Goal: Transaction & Acquisition: Purchase product/service

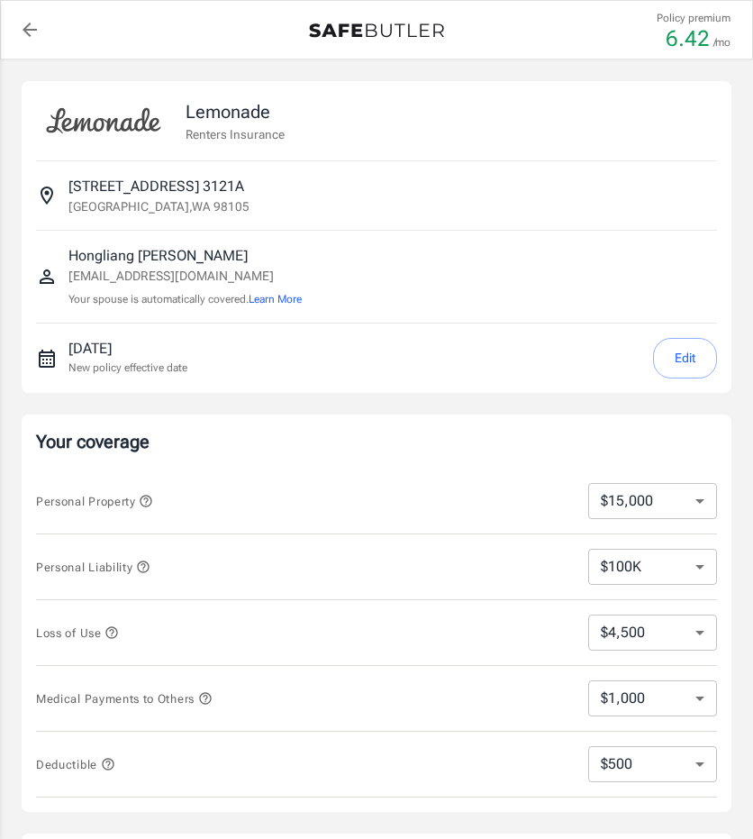
select select "15000"
select select "500"
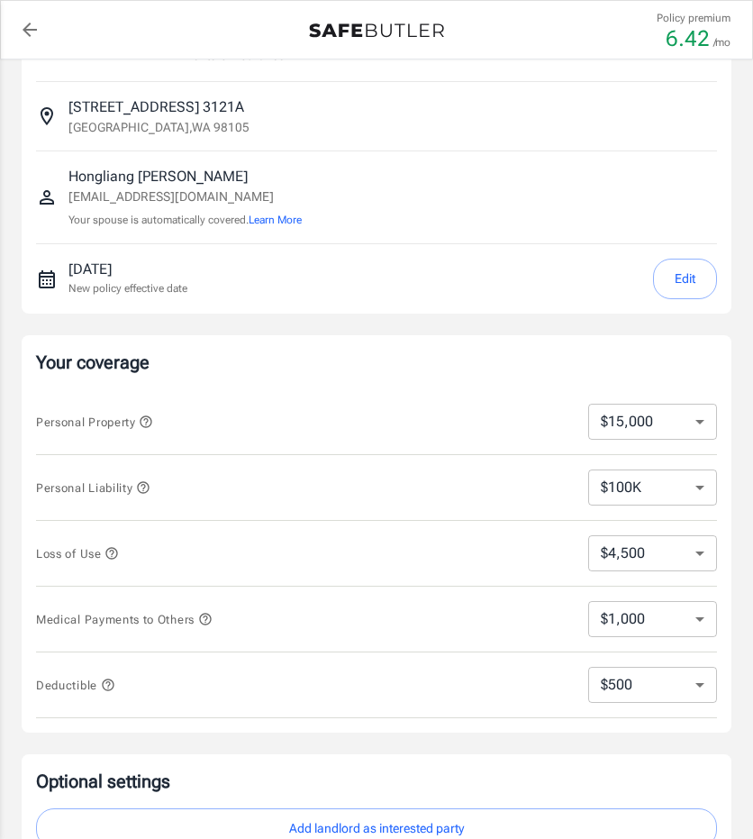
scroll to position [90, 0]
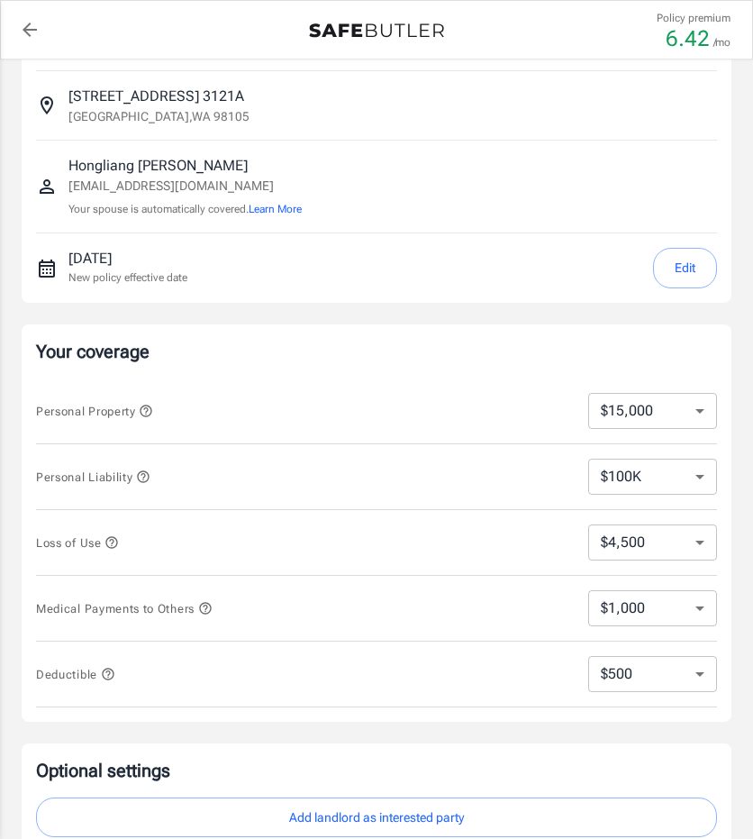
click at [691, 252] on button "Edit" at bounding box center [685, 268] width 64 height 41
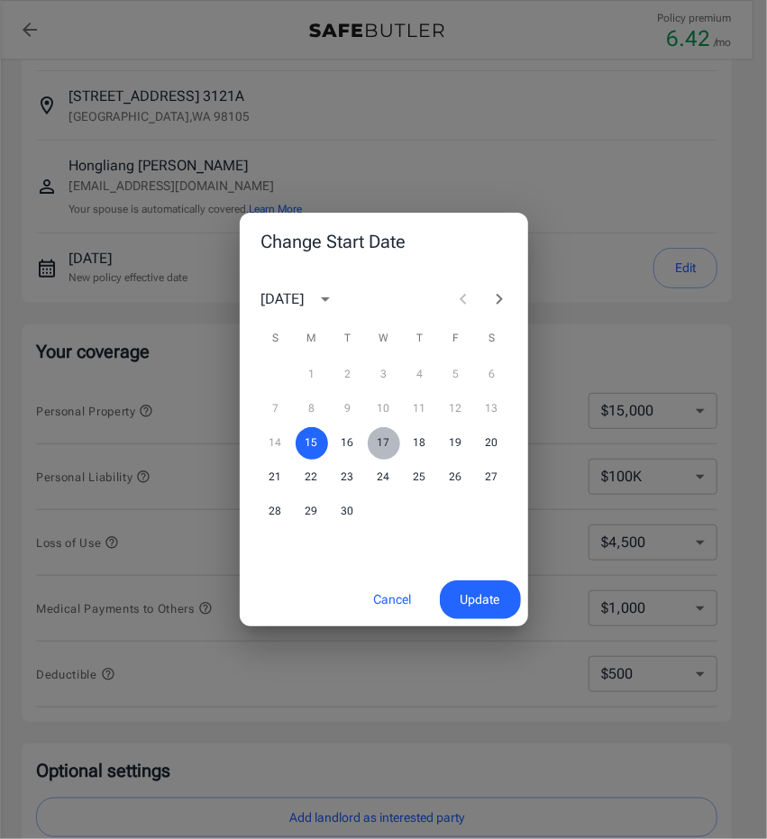
click at [384, 440] on button "17" at bounding box center [384, 443] width 32 height 32
click at [479, 596] on span "Update" at bounding box center [480, 599] width 40 height 23
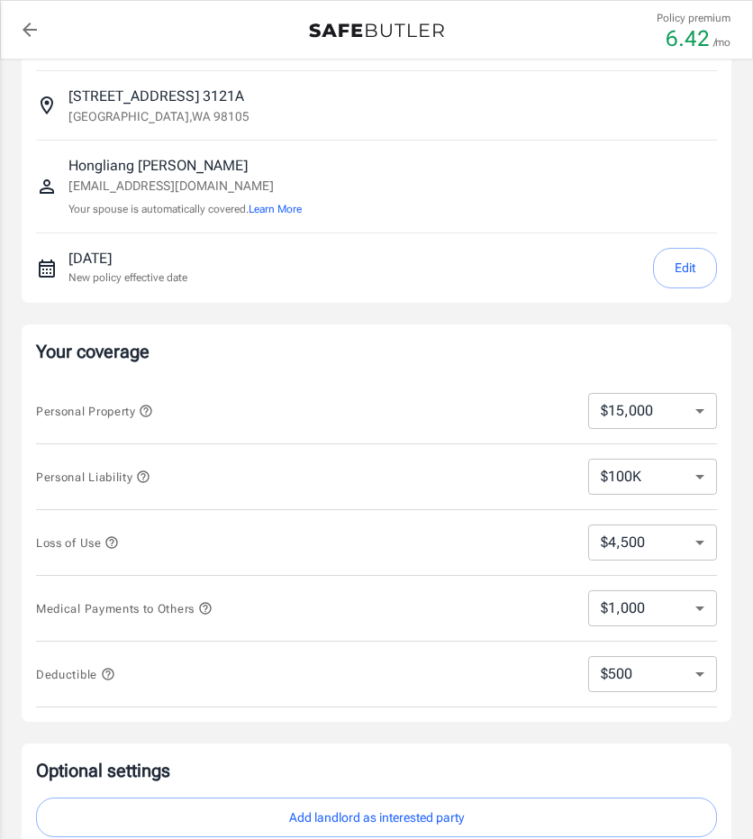
click at [665, 413] on select "$10,000 $15,000 $20,000 $25,000 $30,000 $40,000 $50,000 $100K $150K $200K $250K" at bounding box center [652, 411] width 129 height 36
click at [498, 339] on p "Your coverage" at bounding box center [376, 351] width 681 height 25
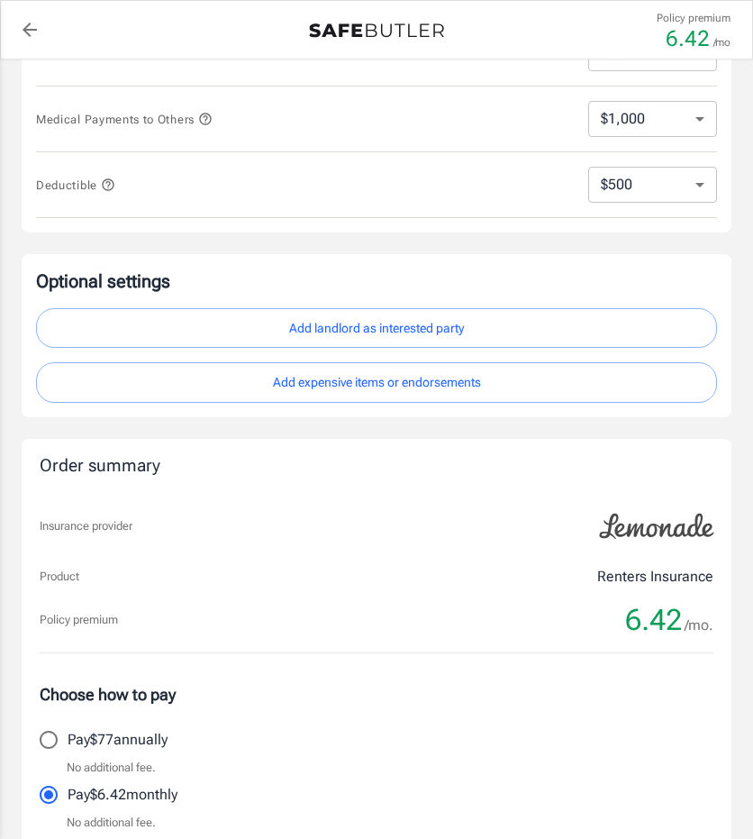
scroll to position [270, 0]
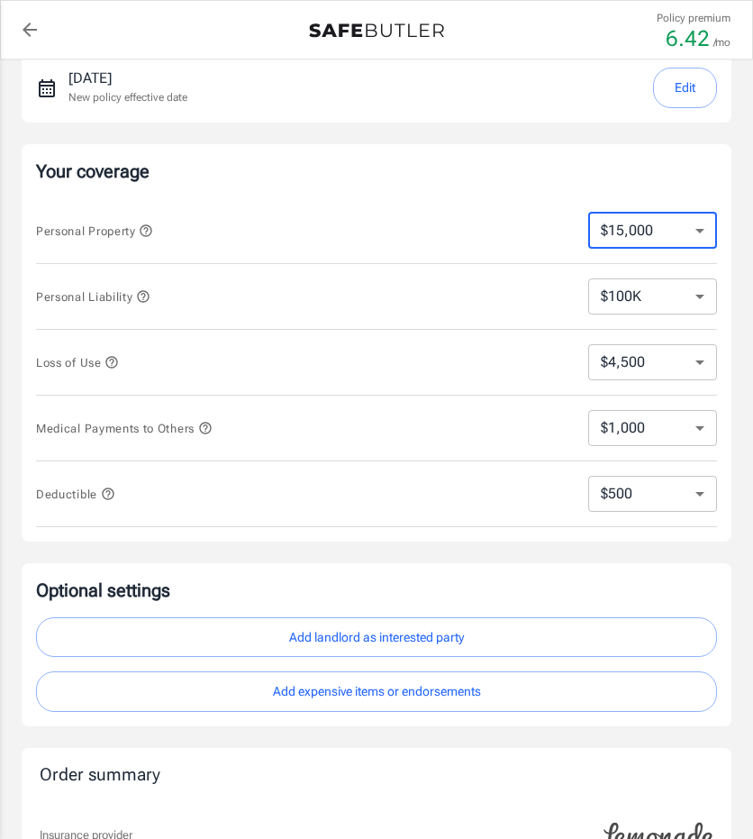
click at [657, 233] on select "$10,000 $15,000 $20,000 $25,000 $30,000 $40,000 $50,000 $100K $150K $200K $250K" at bounding box center [652, 231] width 129 height 36
select select "10000"
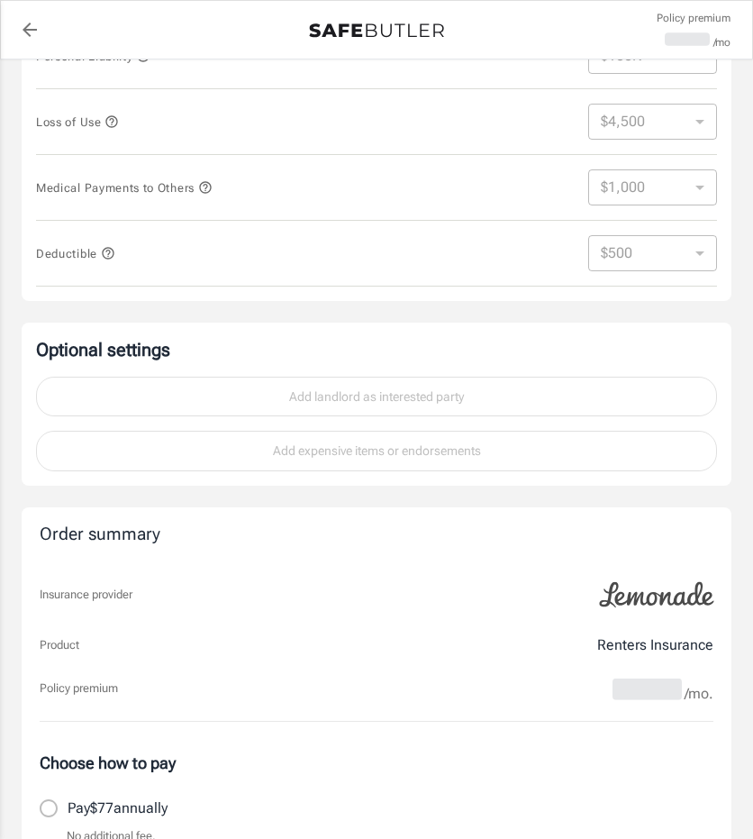
scroll to position [540, 0]
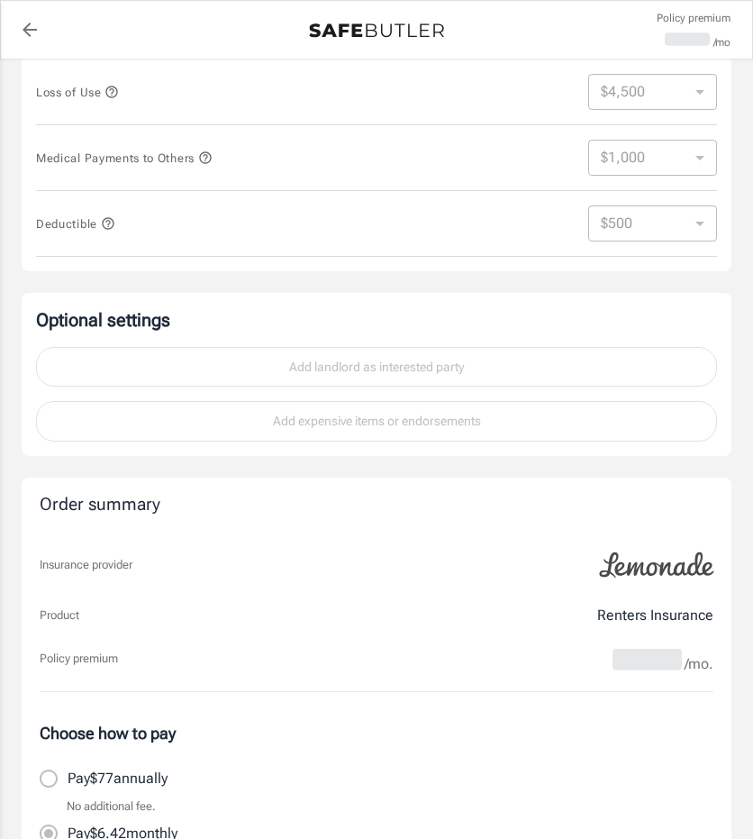
select select "10000"
select select "3000"
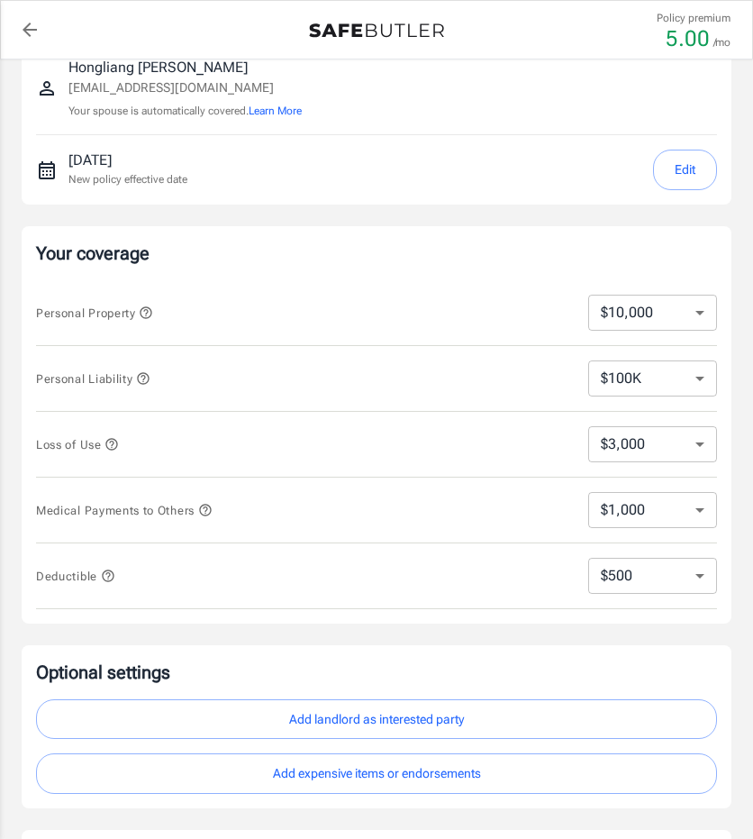
scroll to position [180, 0]
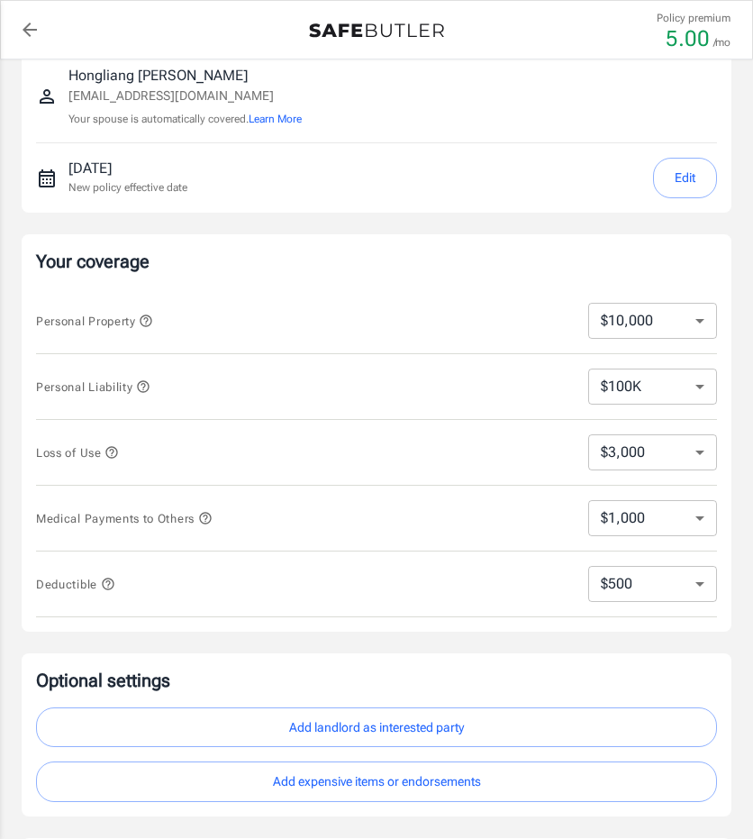
click at [679, 315] on select "$10,000 $15,000 $20,000 $25,000 $30,000 $40,000 $50,000 $100K $150K $200K $250K" at bounding box center [652, 321] width 129 height 36
click at [485, 271] on p "Your coverage" at bounding box center [376, 261] width 681 height 25
click at [646, 387] on select "$100K $200K $300K $400K $500K $1M" at bounding box center [652, 386] width 129 height 36
click at [486, 234] on div "Your coverage Personal Property $10,000 $15,000 $20,000 $25,000 $30,000 $40,000…" at bounding box center [377, 432] width 710 height 397
click at [643, 448] on select "$3,000 $6,000 $12,000 $21,000 $36,000 $60,000 $96,000 $153K $198K" at bounding box center [652, 452] width 129 height 36
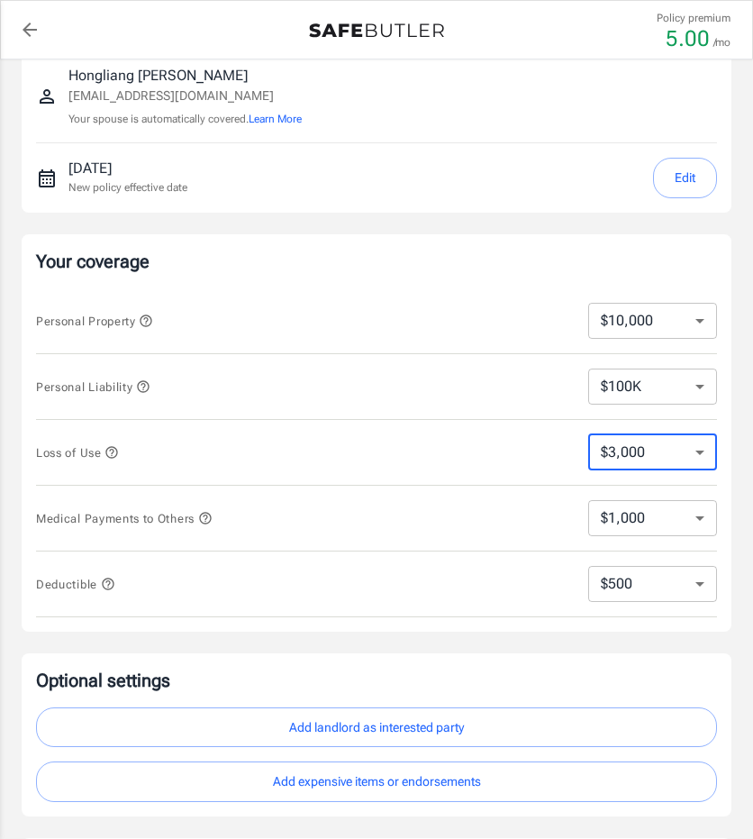
click at [638, 448] on select "$3,000 $6,000 $12,000 $21,000 $36,000 $60,000 $96,000 $153K $198K" at bounding box center [652, 452] width 129 height 36
click at [631, 510] on select "$1,000 $2,000 $3,000 $4,000 $5,000" at bounding box center [652, 518] width 129 height 36
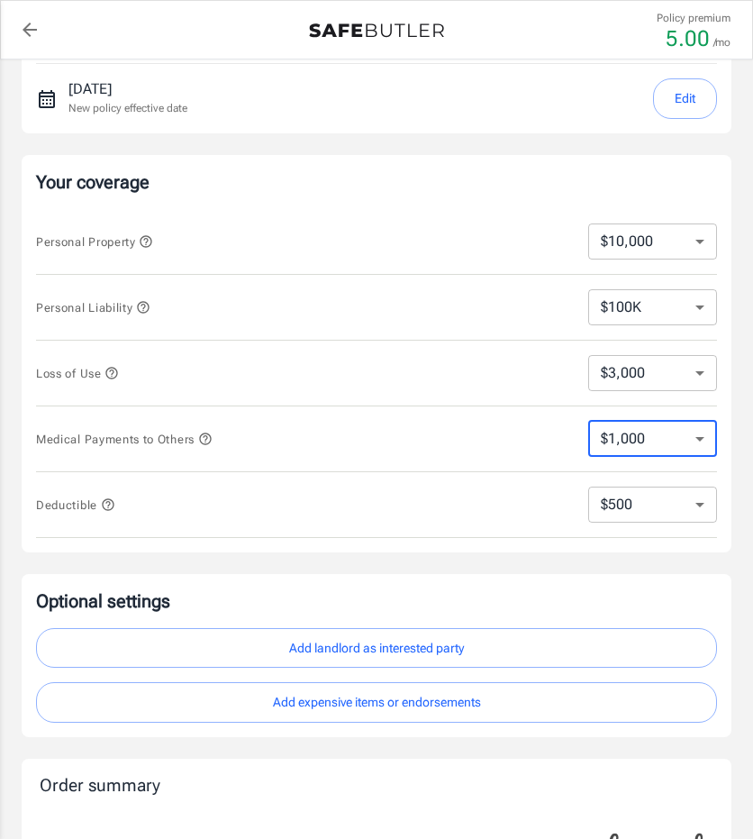
scroll to position [270, 0]
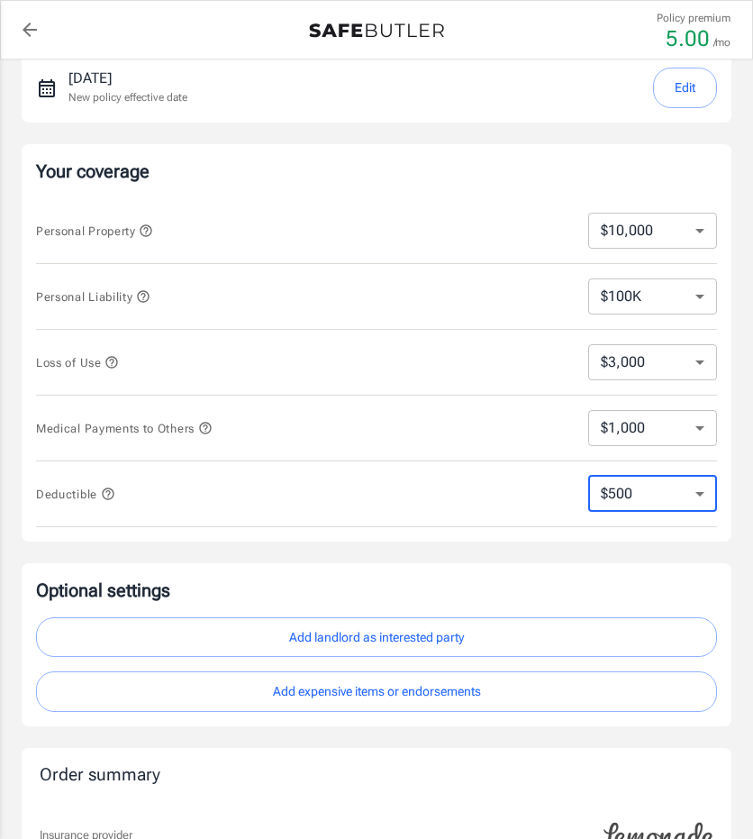
click at [653, 491] on select "$250 $500 $1,000 $2,500" at bounding box center [652, 494] width 129 height 36
select select "250"
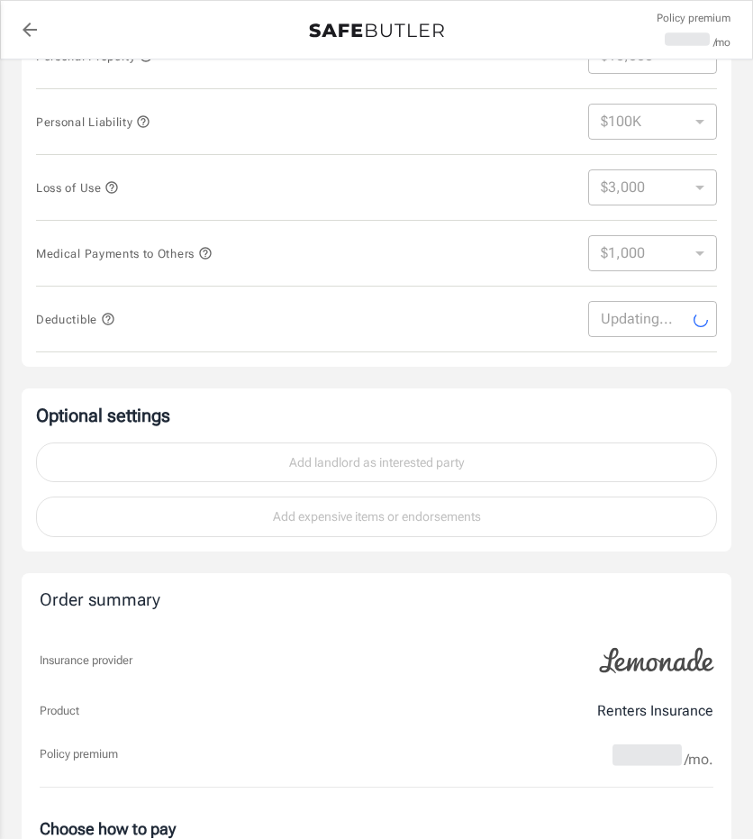
scroll to position [450, 0]
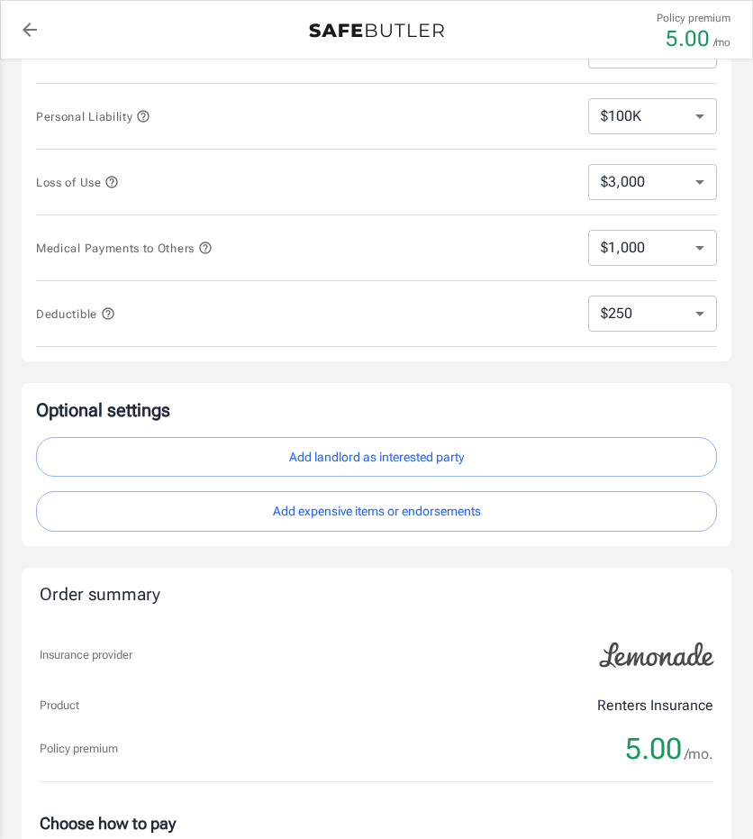
click at [631, 311] on select "$250 $500 $1,000 $2,500" at bounding box center [652, 313] width 129 height 36
select select "1000"
click at [652, 316] on select "$250 $500 $1,000 $2,500" at bounding box center [652, 313] width 129 height 36
select select "500"
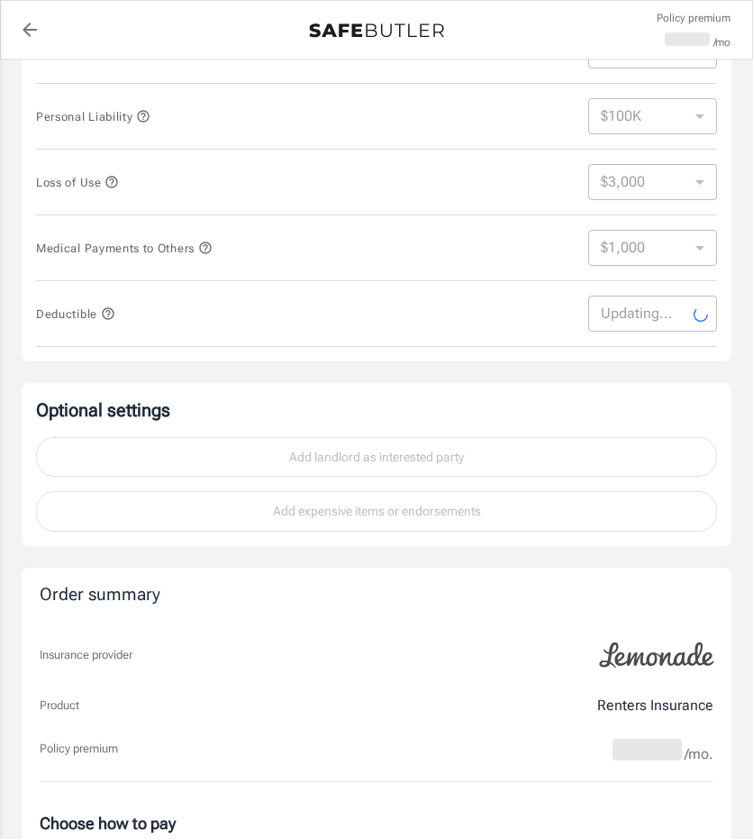
click at [104, 310] on icon "button" at bounding box center [108, 313] width 14 height 14
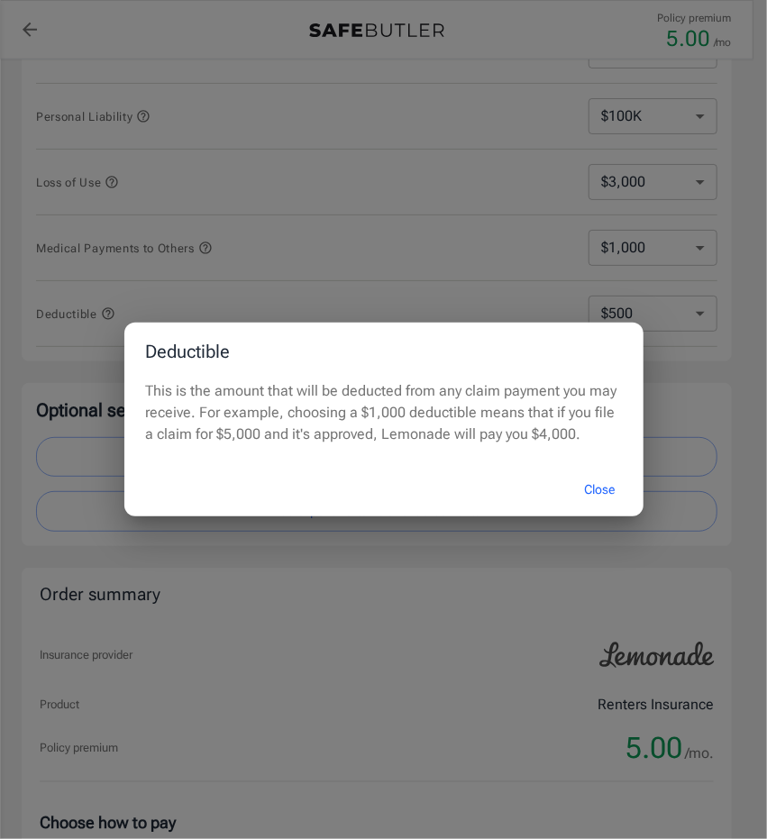
click at [408, 559] on div "Deductible This is the amount that will be deducted from any claim payment you …" at bounding box center [383, 419] width 767 height 839
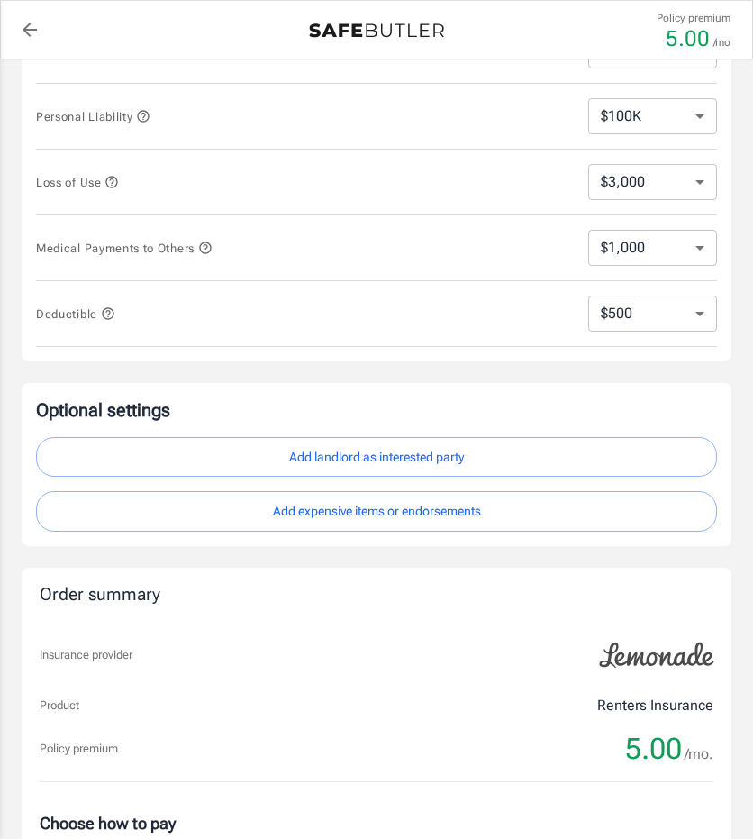
click at [618, 308] on select "$250 $500 $1,000 $2,500" at bounding box center [652, 313] width 129 height 36
select select "250"
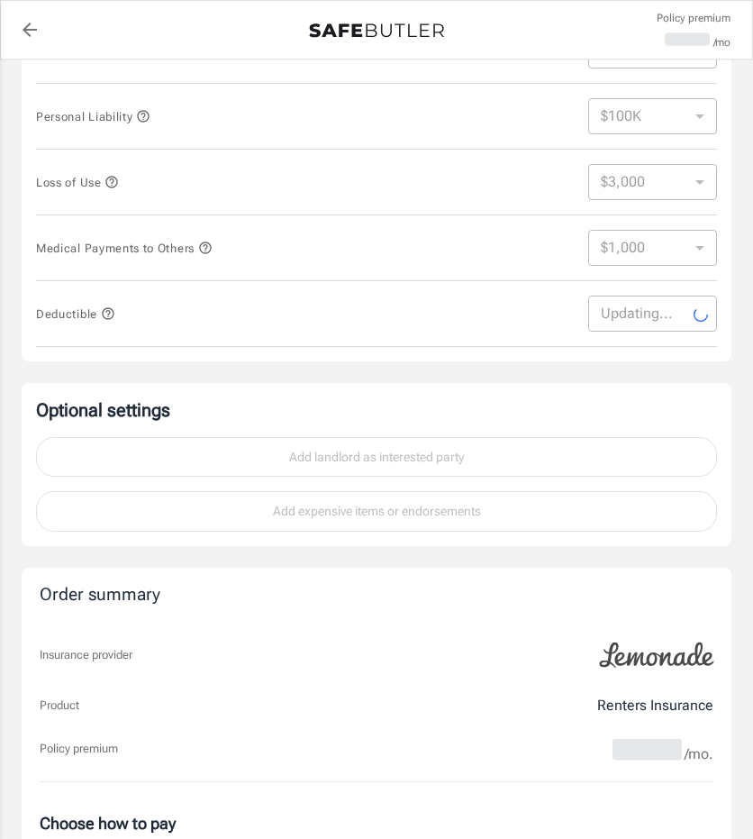
click at [108, 313] on icon "button" at bounding box center [108, 313] width 12 height 12
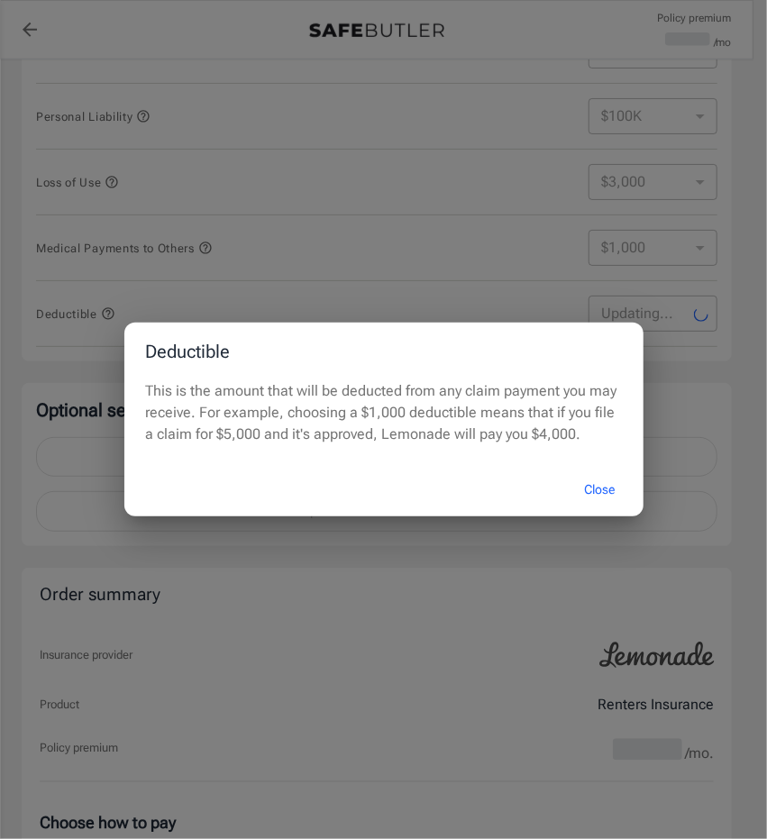
select select "250"
click at [357, 576] on div "Deductible This is the amount that will be deducted from any claim payment you …" at bounding box center [383, 419] width 767 height 839
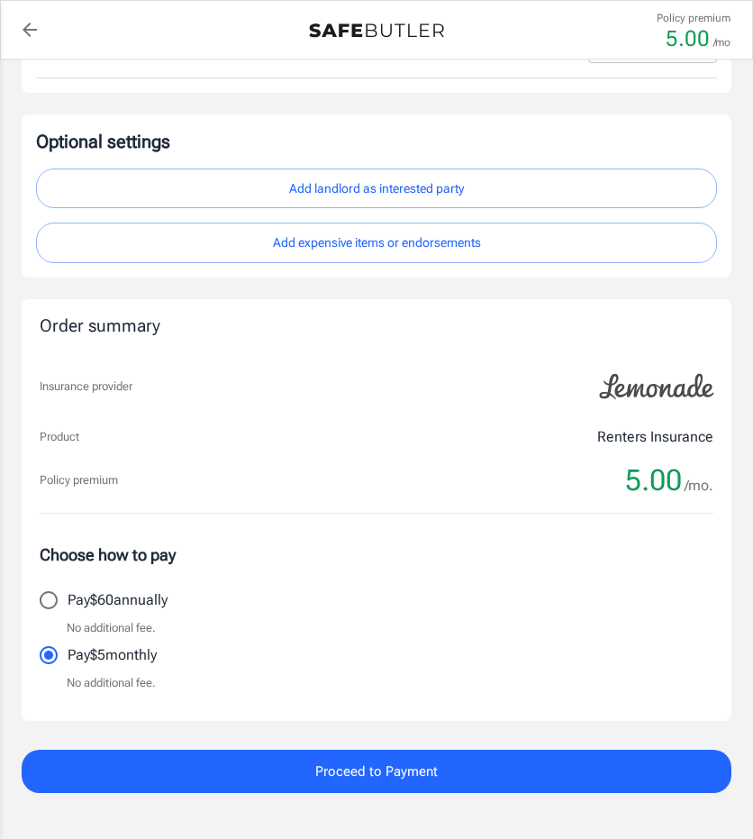
scroll to position [811, 0]
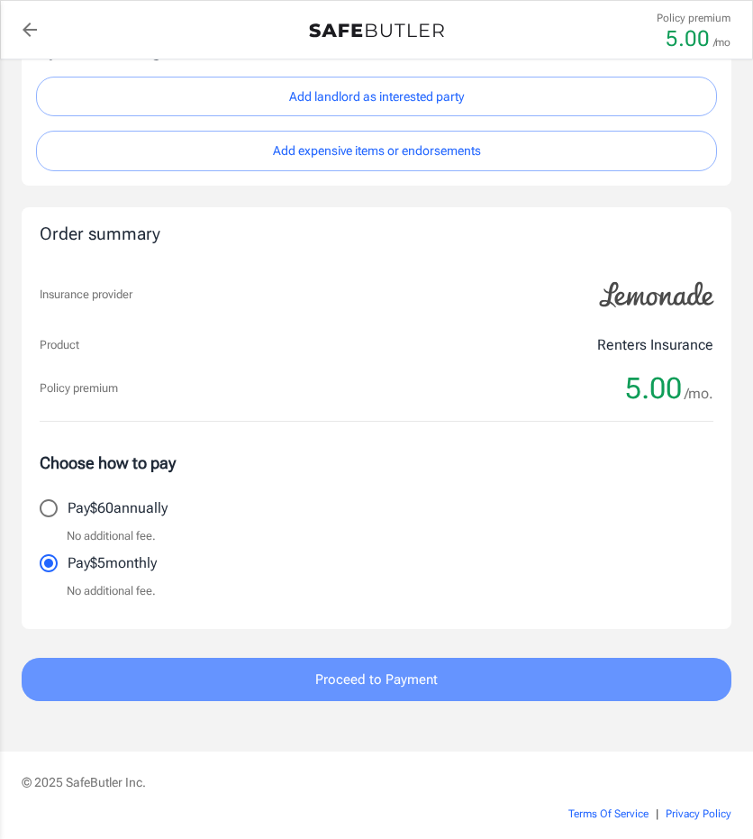
click at [270, 673] on button "Proceed to Payment" at bounding box center [377, 679] width 710 height 43
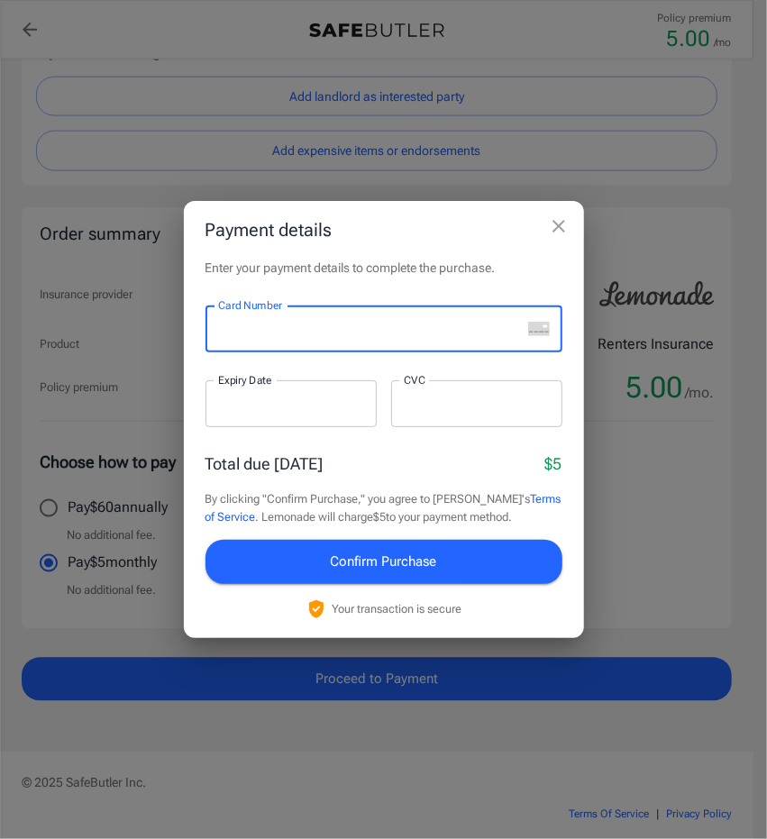
click at [693, 289] on div "Payment details Enter your payment details to complete the purchase. Card Numbe…" at bounding box center [383, 419] width 767 height 839
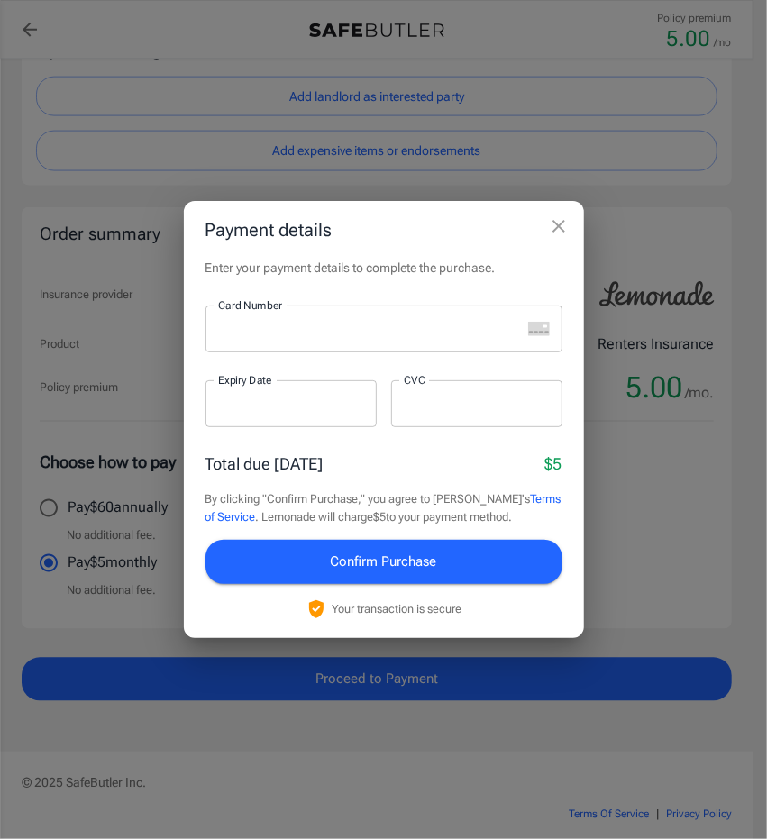
click at [558, 226] on icon "close" at bounding box center [558, 226] width 13 height 13
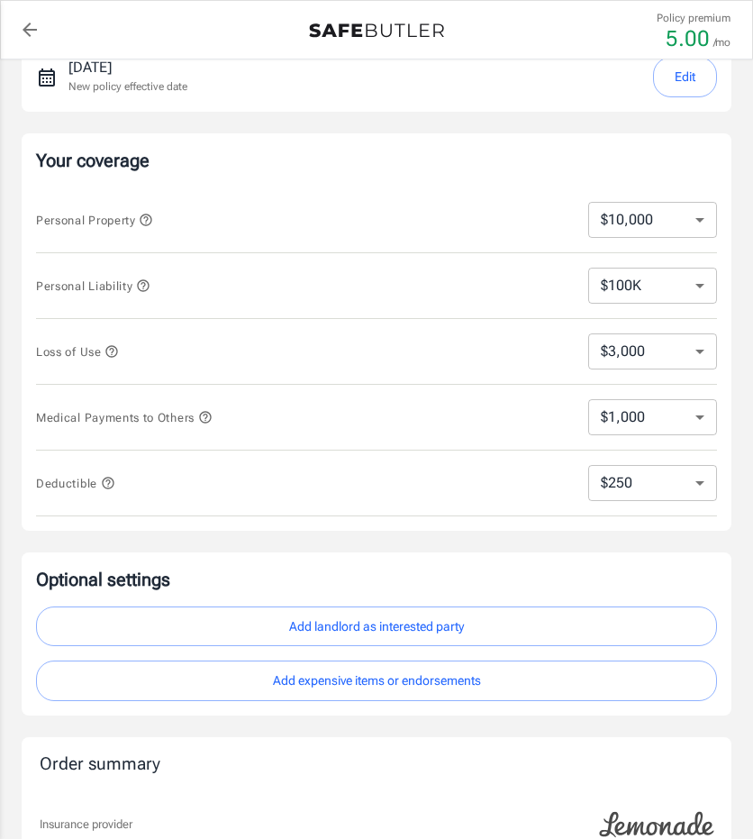
scroll to position [180, 0]
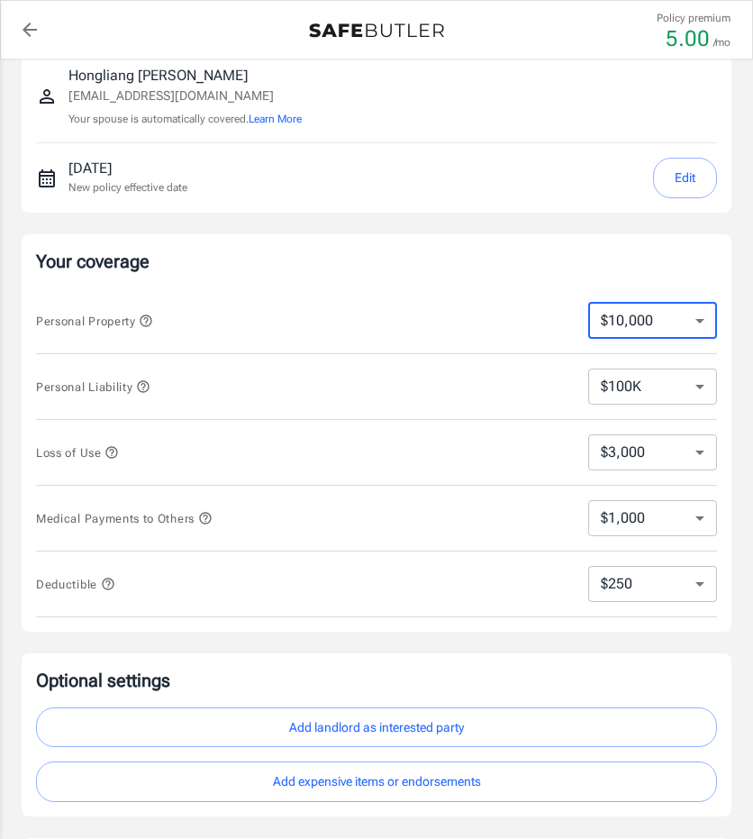
click at [666, 323] on select "$10,000 $15,000 $20,000 $25,000 $30,000 $40,000 $50,000 $100K $150K $200K $250K" at bounding box center [652, 321] width 129 height 36
select select "250000"
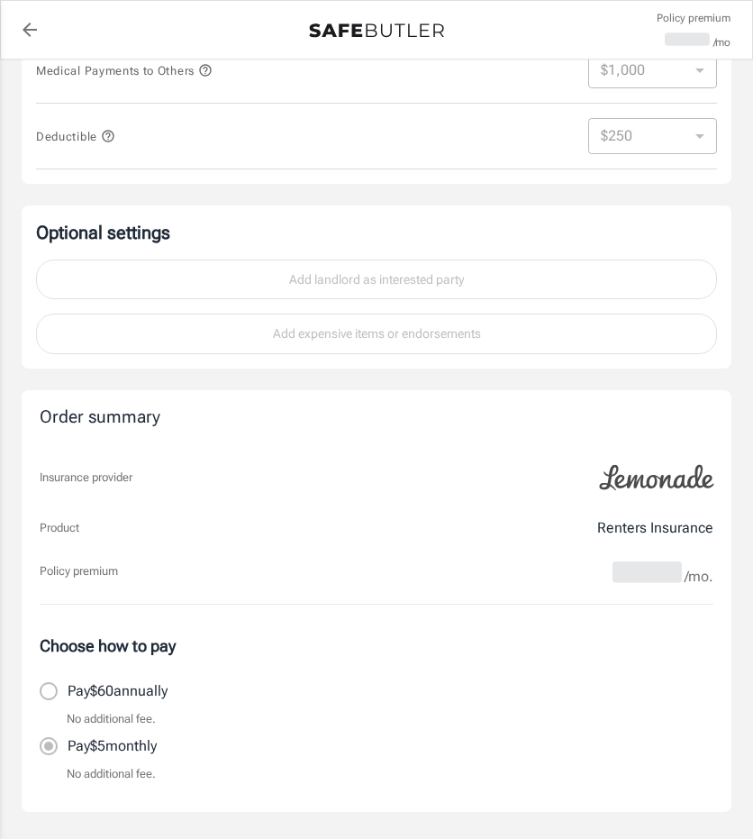
scroll to position [631, 0]
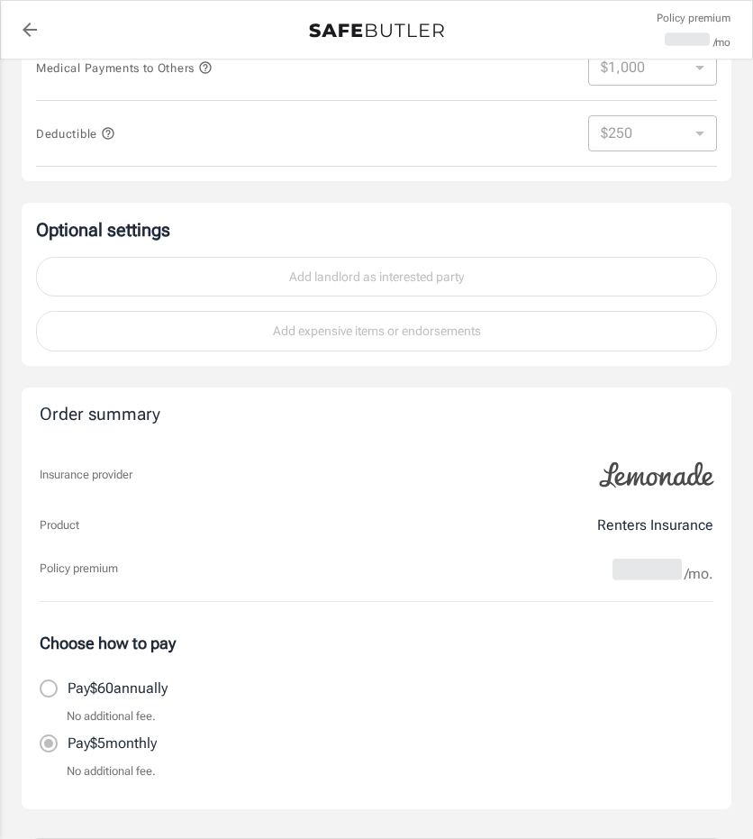
select select "250000"
select select "75000"
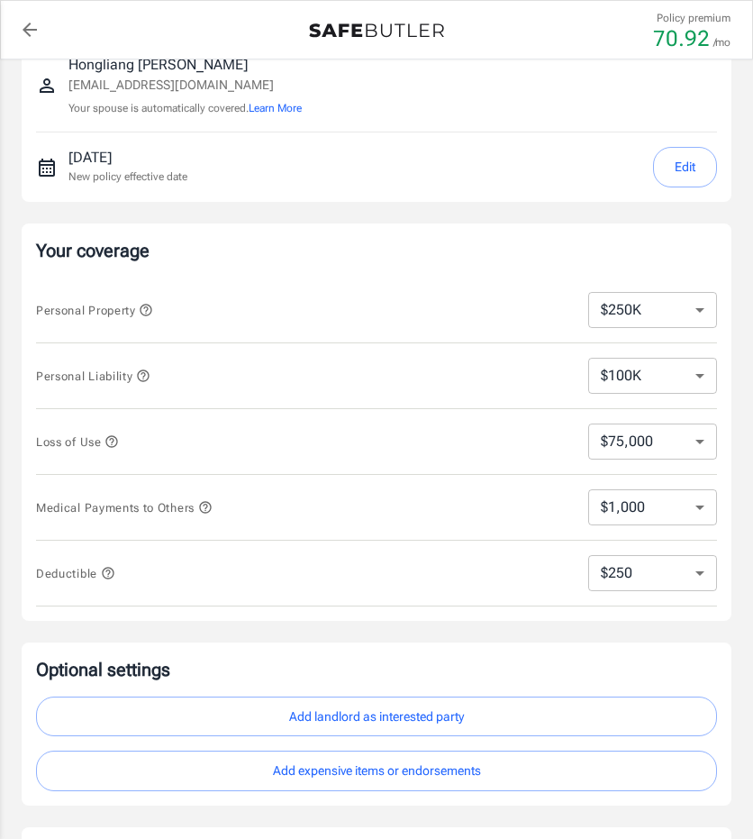
scroll to position [180, 0]
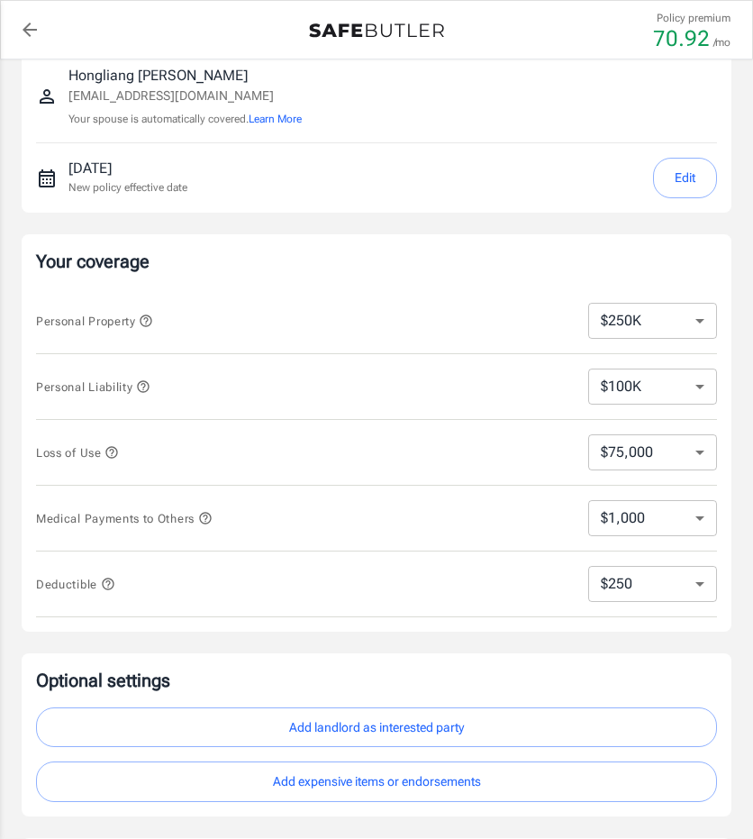
click at [659, 319] on select "$10,000 $15,000 $20,000 $25,000 $30,000 $40,000 $50,000 $100K $150K $200K $250K" at bounding box center [652, 321] width 129 height 36
select select "10000"
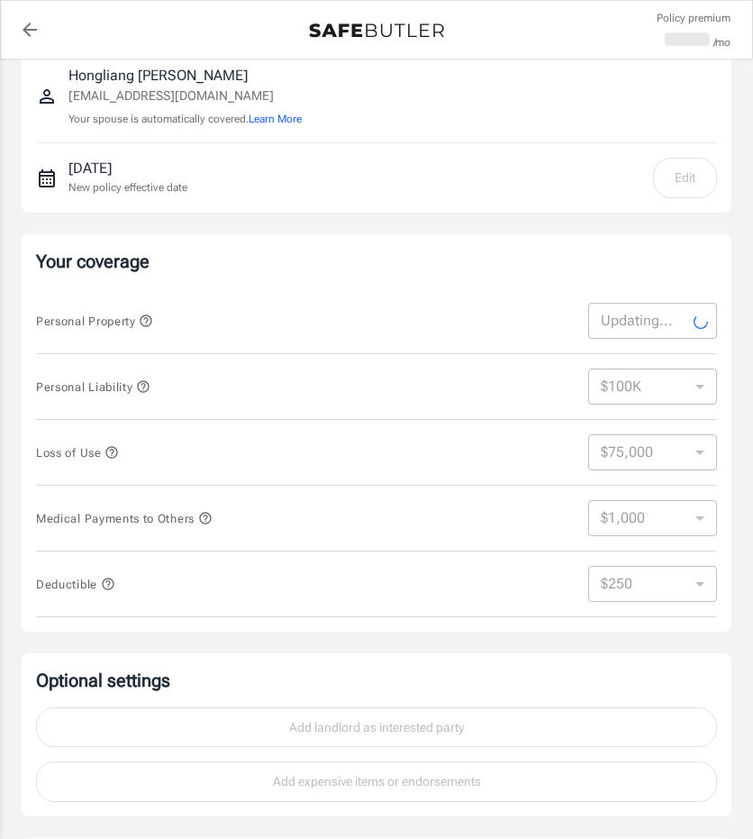
select select "10000"
select select "3000"
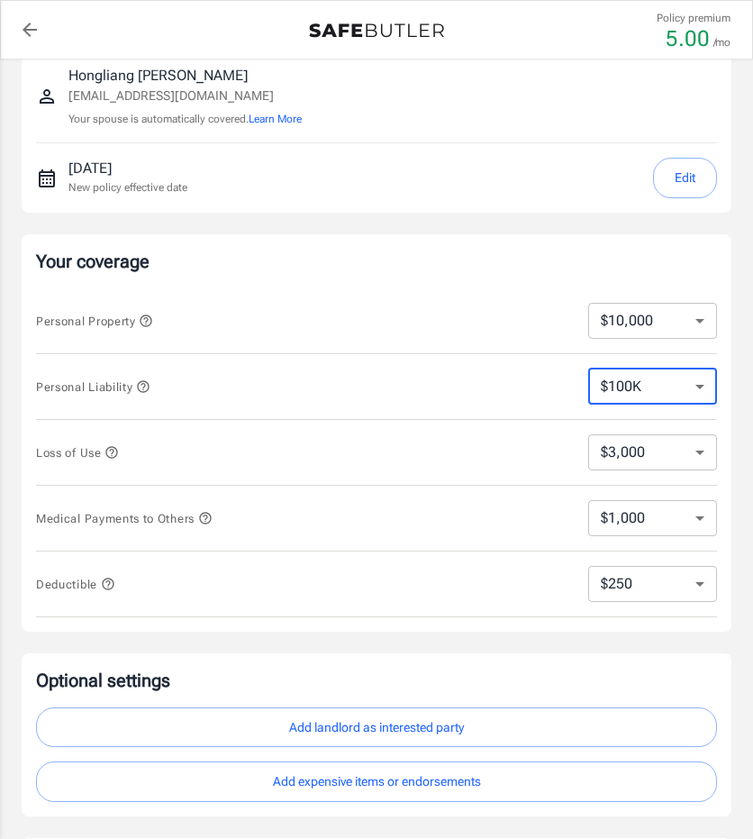
click at [652, 380] on select "$100K $200K $300K $400K $500K $1M" at bounding box center [652, 386] width 129 height 36
select select "300000"
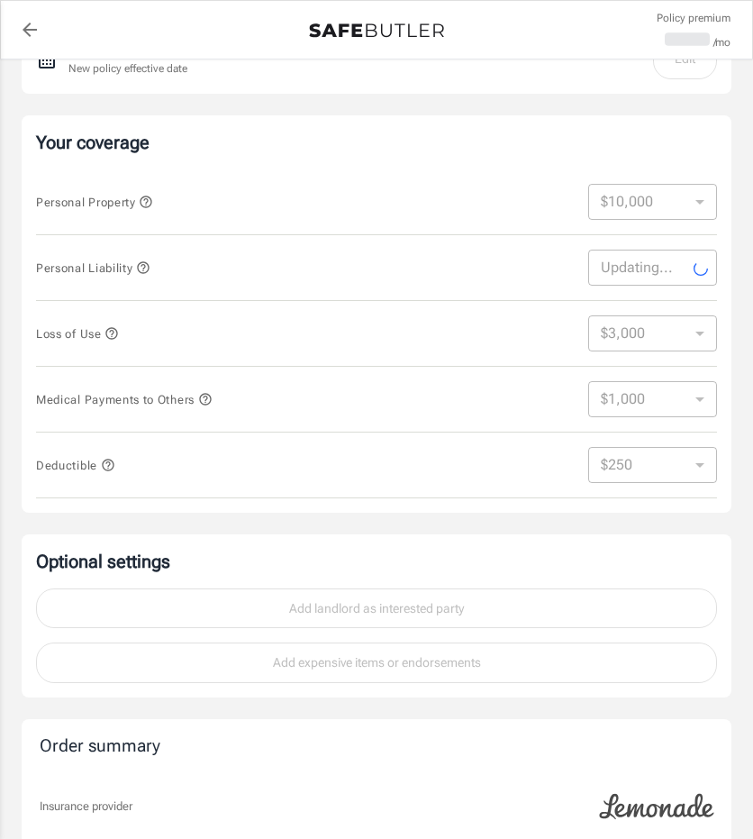
scroll to position [360, 0]
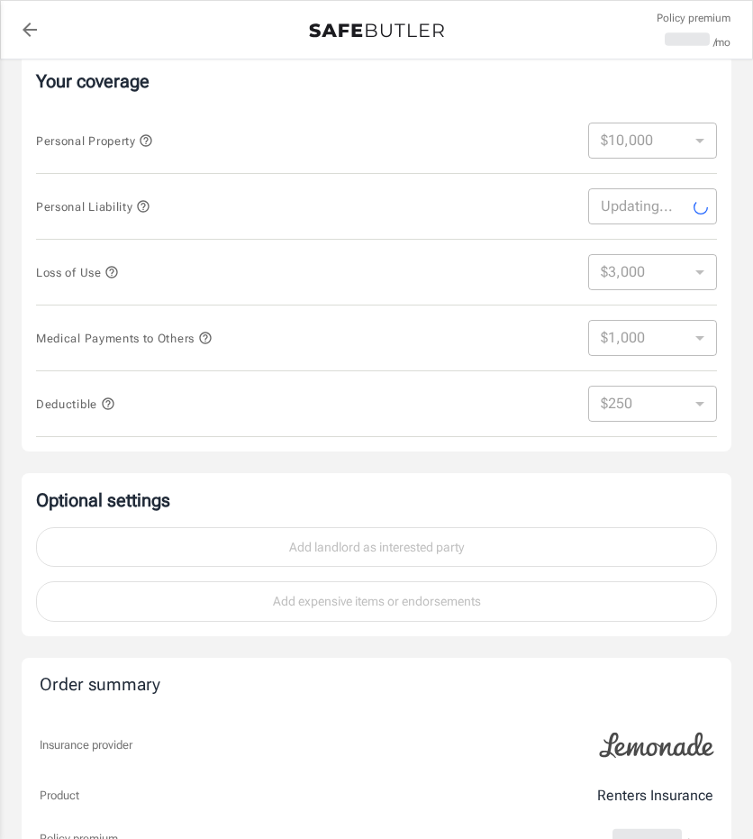
select select "300000"
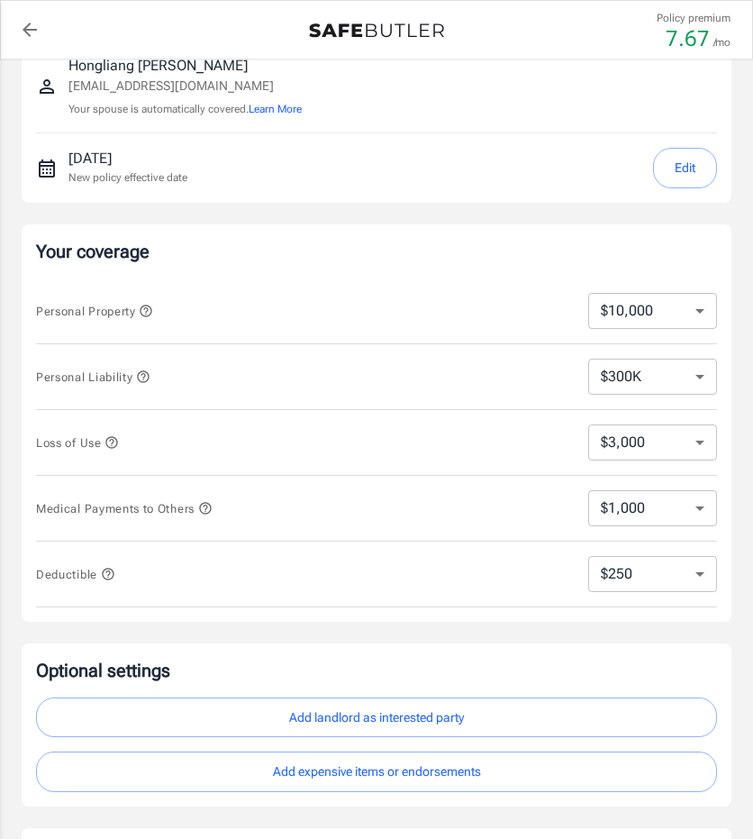
scroll to position [180, 0]
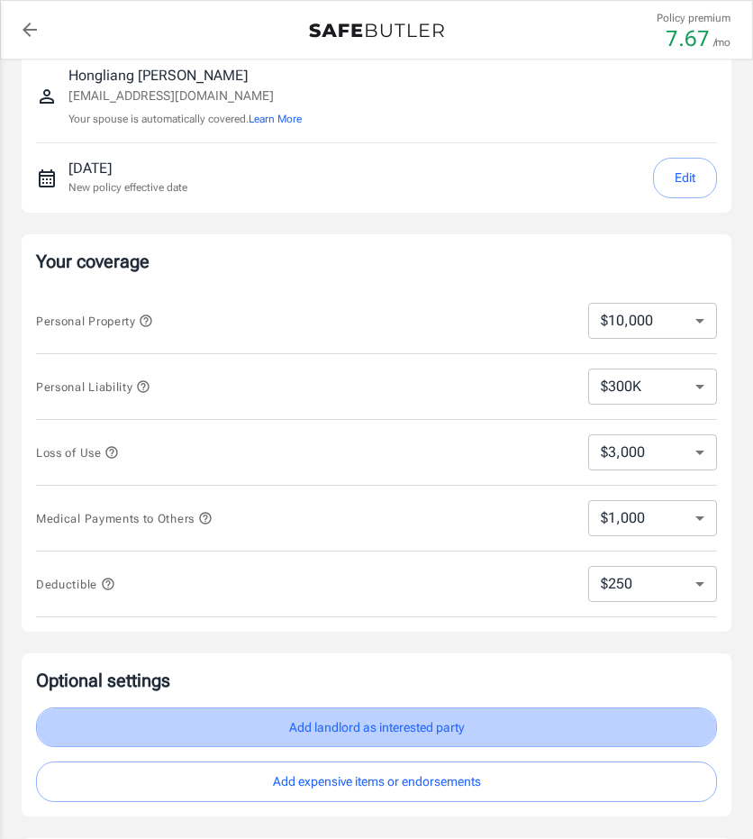
click at [342, 720] on button "Add landlord as interested party" at bounding box center [376, 727] width 681 height 41
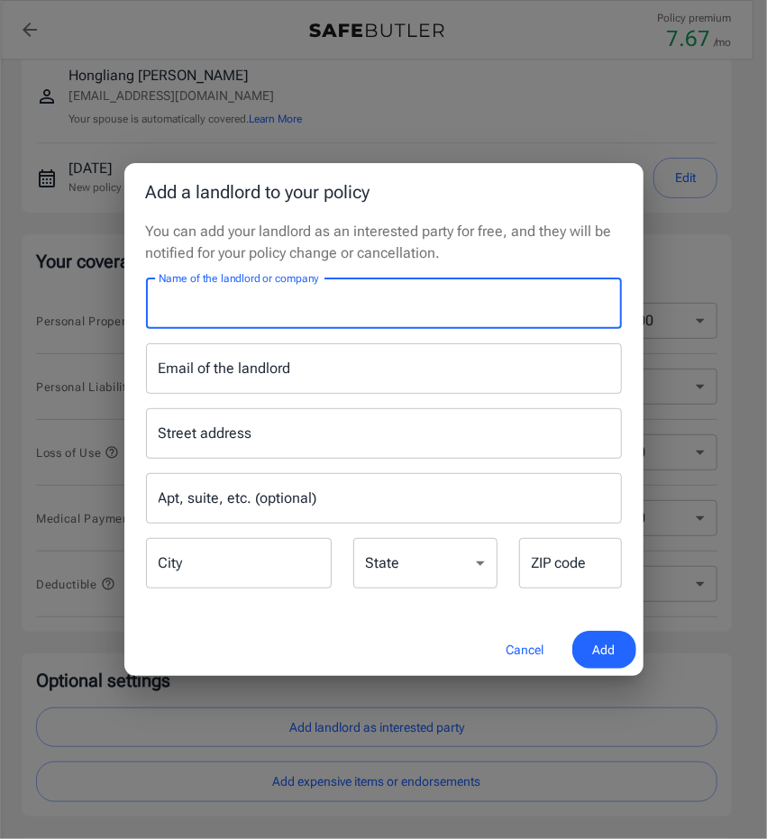
click at [277, 314] on input "Name of the landlord or company" at bounding box center [384, 303] width 476 height 50
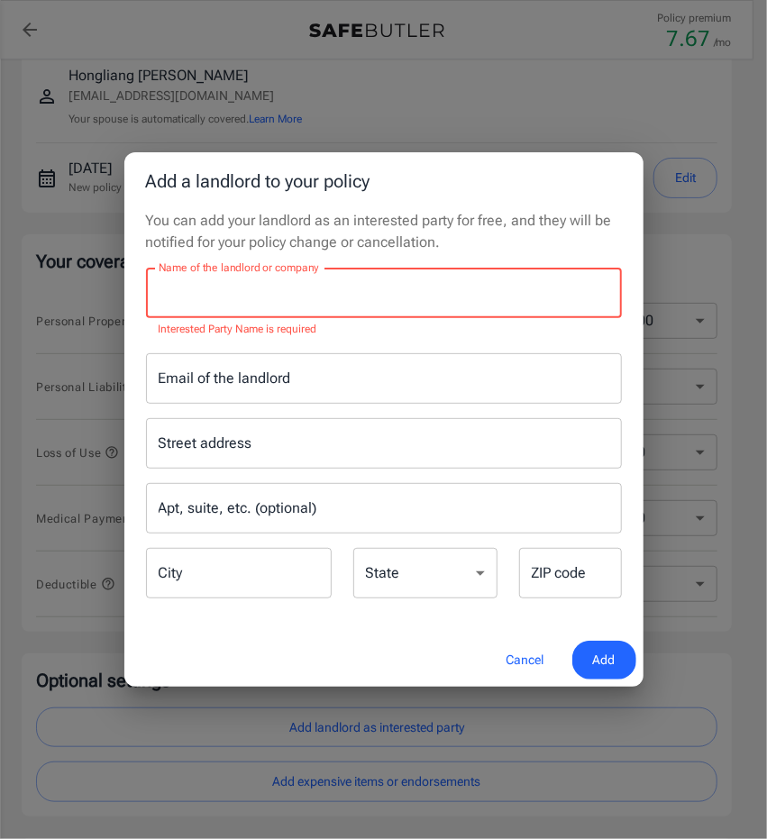
click at [339, 291] on div "Name of the landlord or company Name of the landlord or company Interested Part…" at bounding box center [384, 303] width 476 height 71
paste input "Trailside"
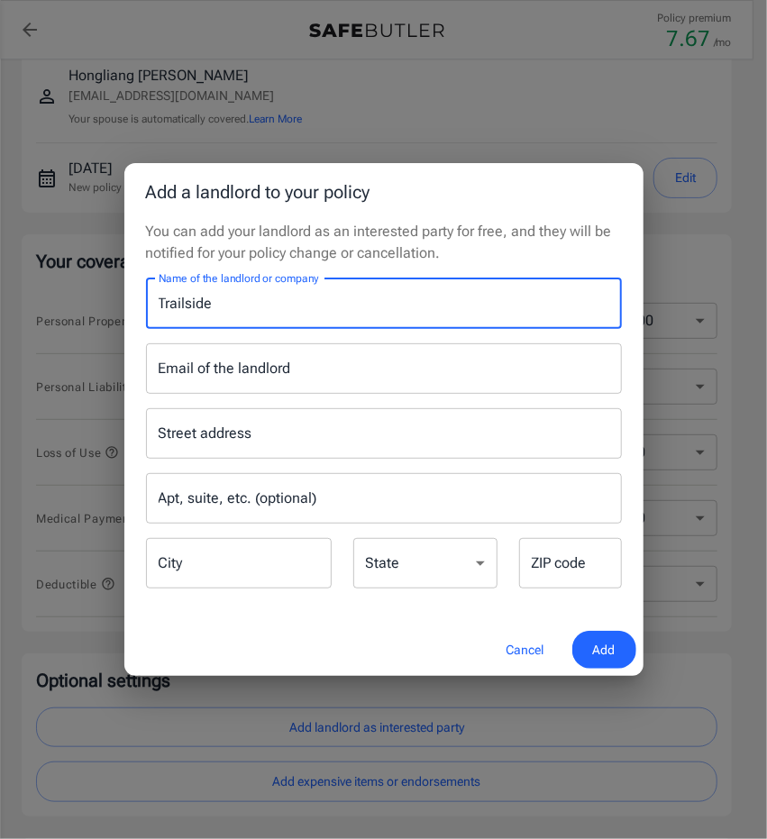
type input "Trailside"
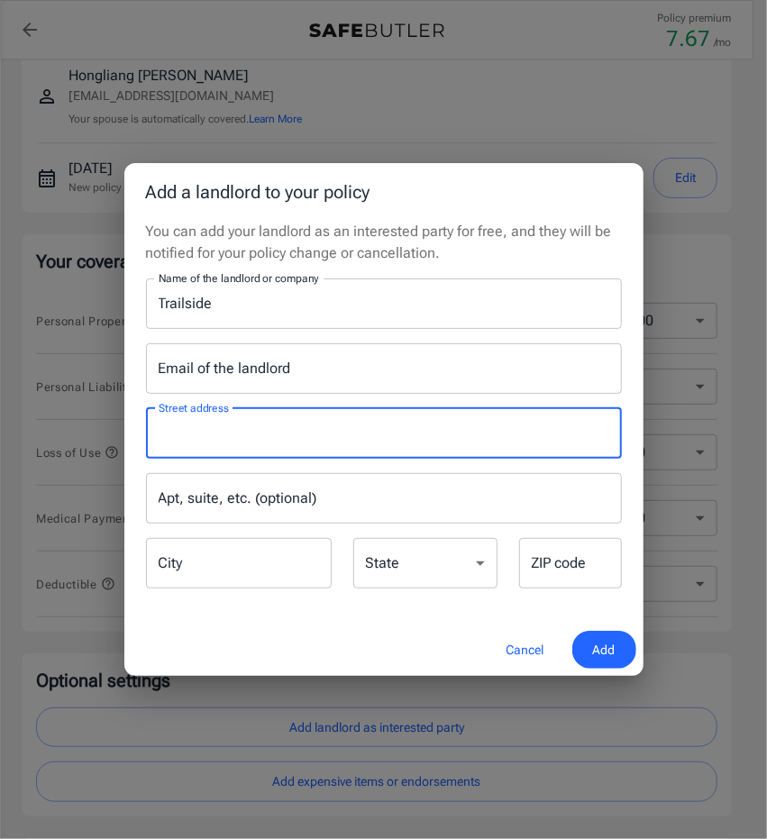
click at [214, 436] on input "Street address" at bounding box center [383, 433] width 459 height 34
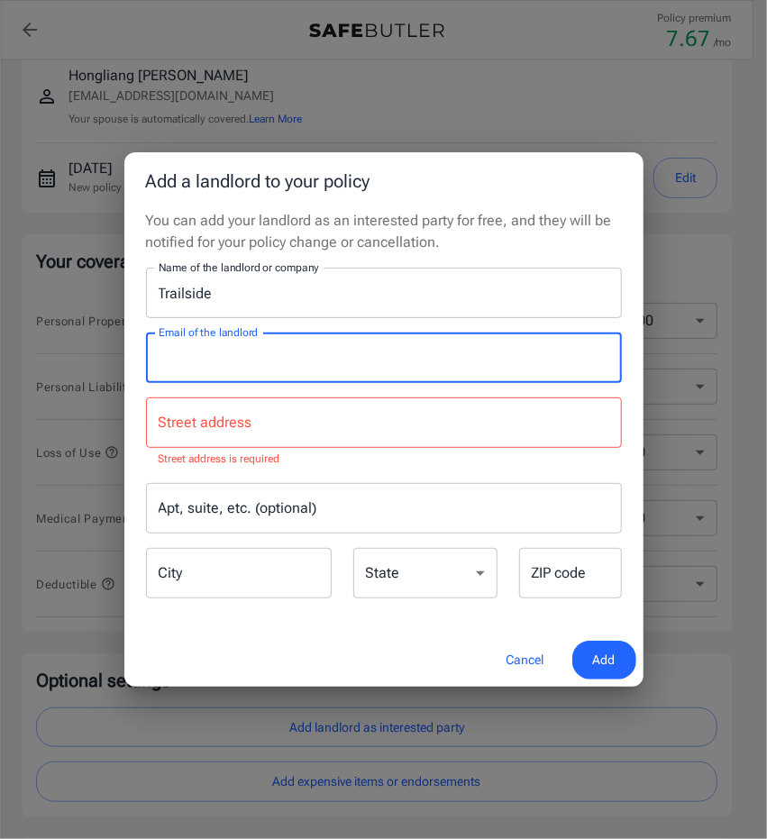
click at [195, 370] on input "Email of the landlord" at bounding box center [384, 357] width 476 height 50
click at [217, 419] on input "Street address" at bounding box center [383, 422] width 459 height 34
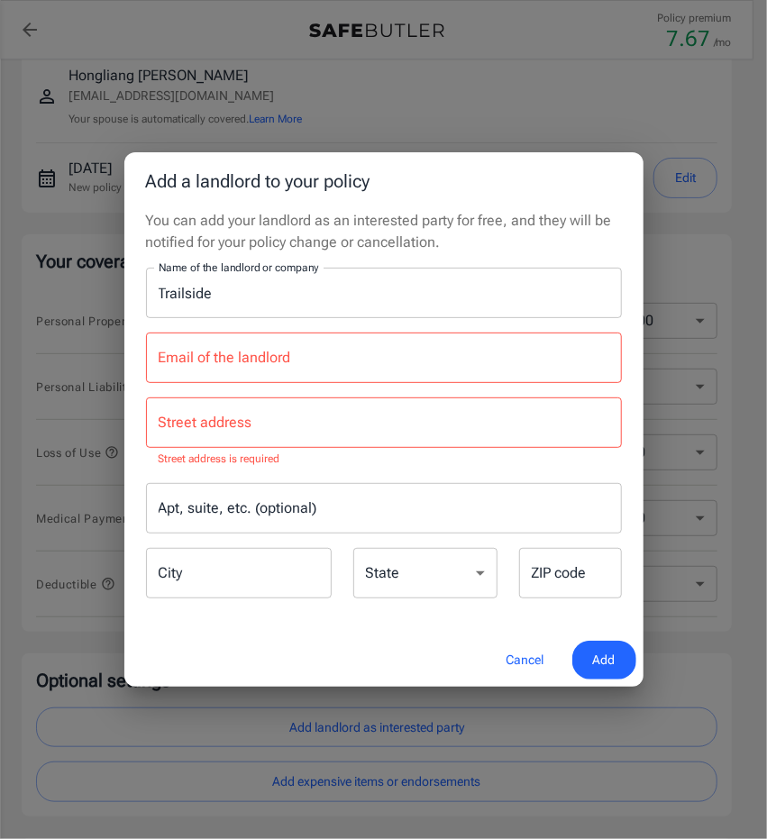
click at [201, 424] on div "Street address Street address Street address is required" at bounding box center [384, 432] width 476 height 71
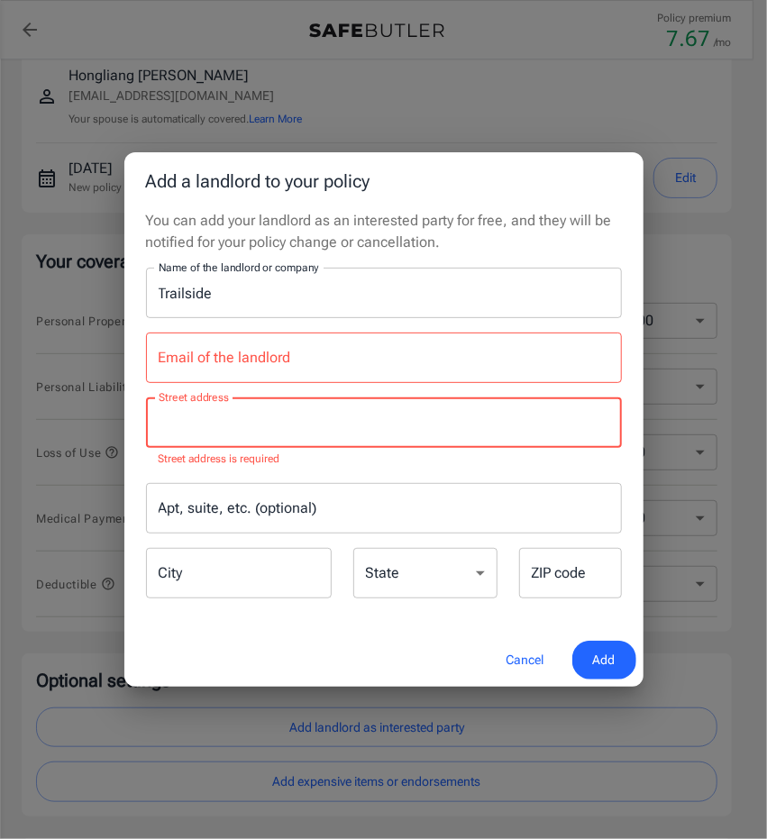
paste input "[STREET_ADDRESS]"
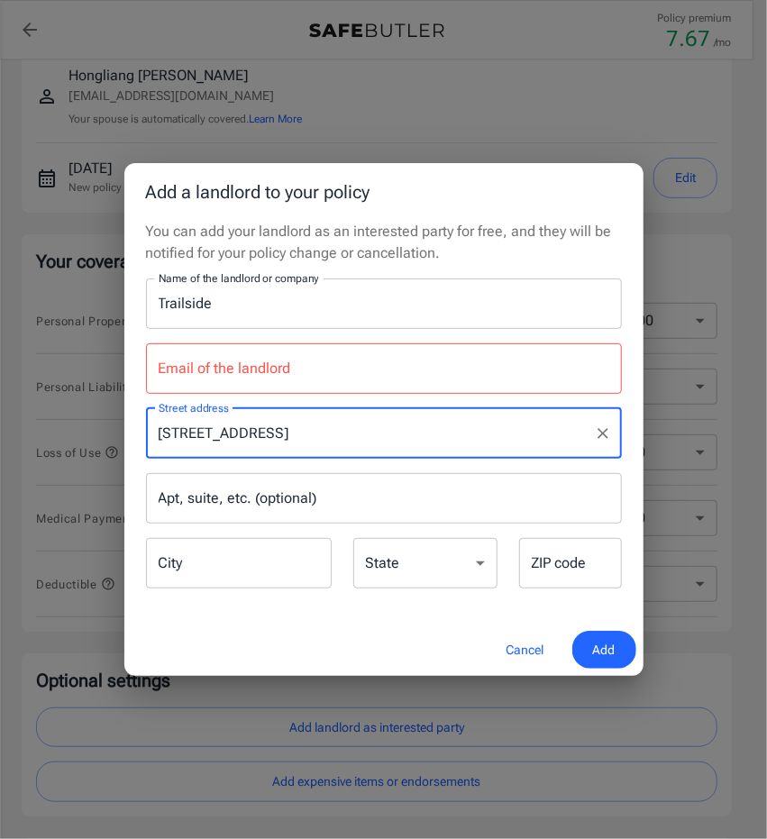
type input "[STREET_ADDRESS]"
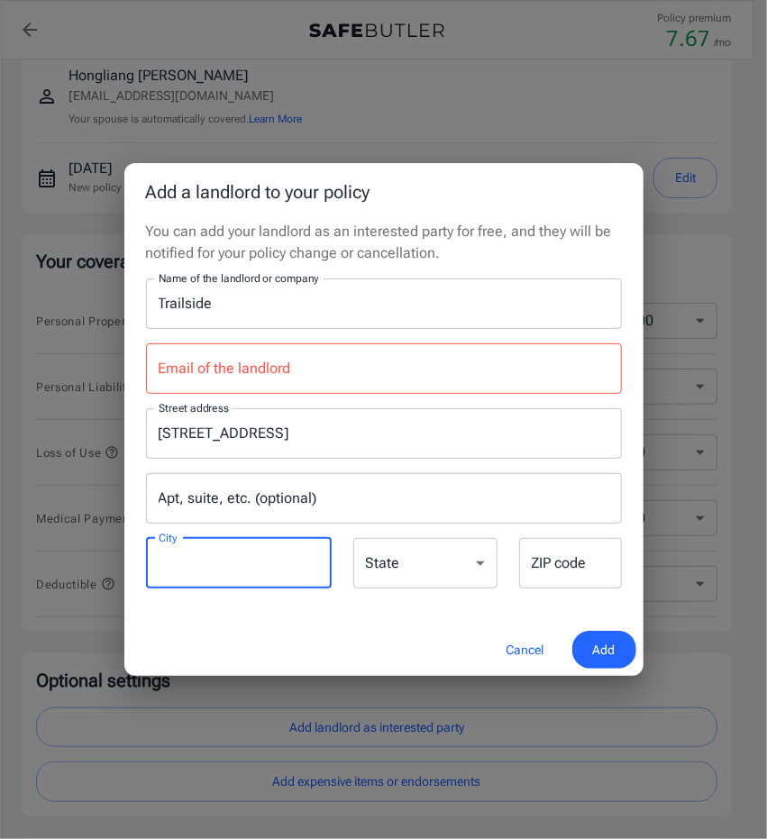
click at [231, 550] on input "City" at bounding box center [239, 563] width 186 height 50
type input "[GEOGRAPHIC_DATA]"
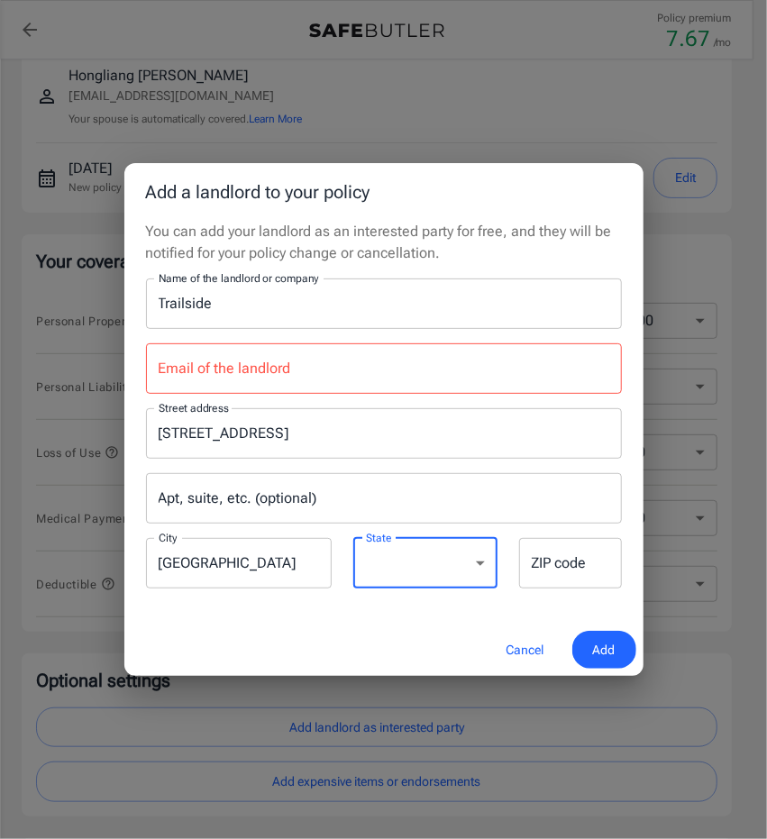
click at [429, 557] on select "[US_STATE] [US_STATE] [US_STATE] [US_STATE] [US_STATE] [US_STATE] [US_STATE] [U…" at bounding box center [425, 563] width 144 height 50
select select "GA"
click at [353, 538] on select "[US_STATE] [US_STATE] [US_STATE] [US_STATE] [US_STATE] [US_STATE] [US_STATE] [U…" at bounding box center [425, 563] width 144 height 50
click at [582, 567] on input "ZIP code" at bounding box center [570, 563] width 103 height 50
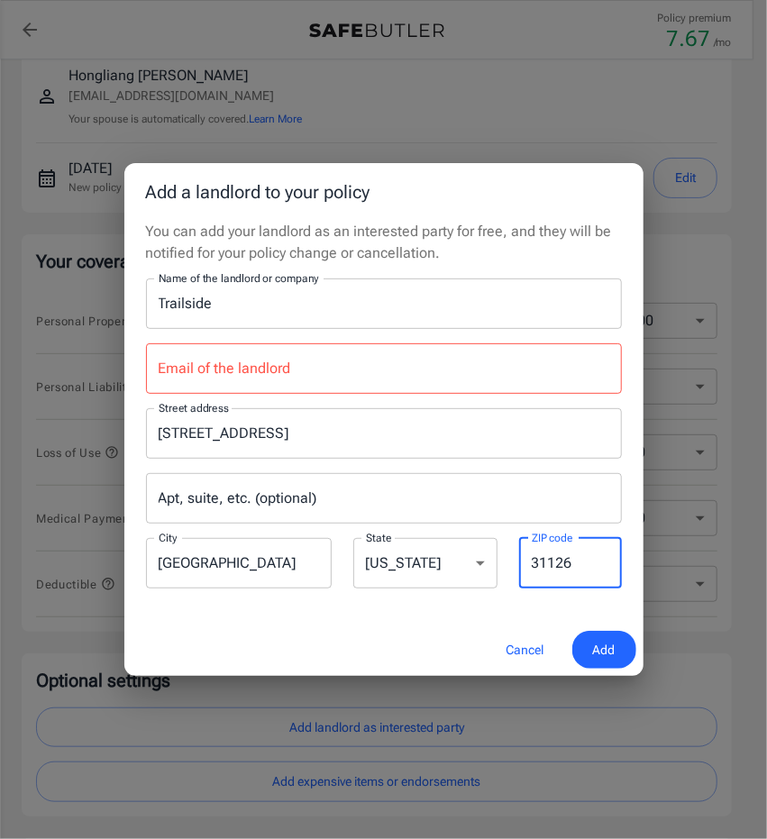
type input "31126"
click at [620, 646] on button "Add" at bounding box center [604, 650] width 64 height 39
click at [600, 643] on span "Add" at bounding box center [604, 650] width 23 height 23
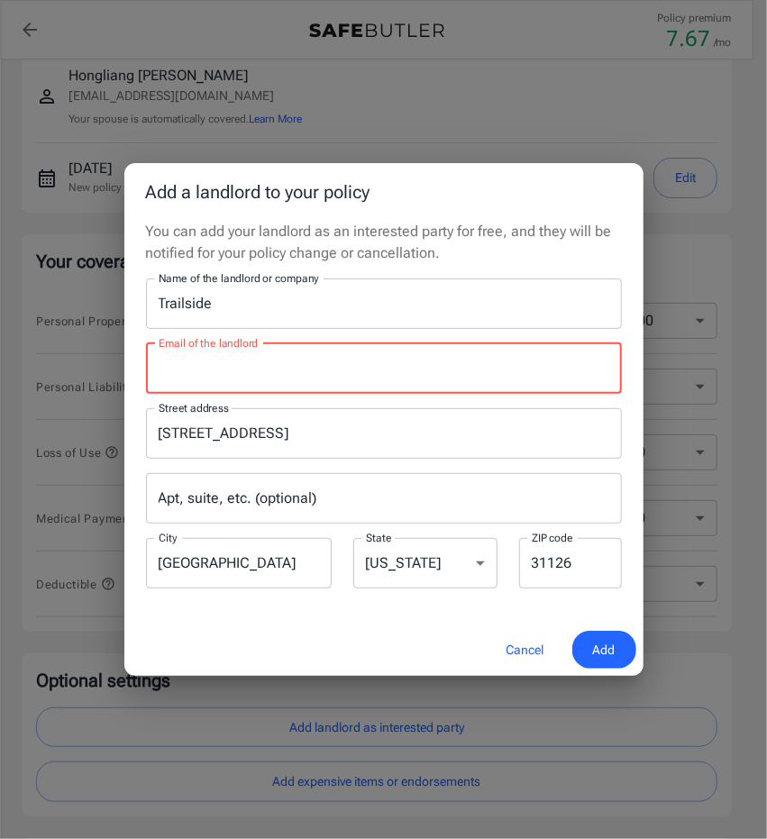
click at [277, 351] on input "Email of the landlord" at bounding box center [384, 368] width 476 height 50
paste input "[EMAIL_ADDRESS][DOMAIN_NAME]"
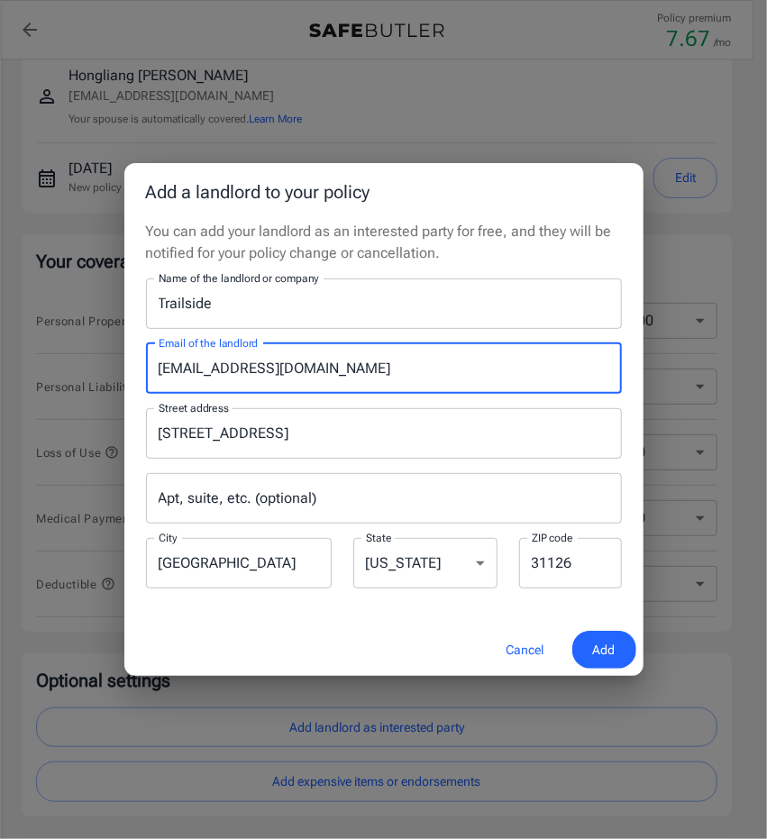
drag, startPoint x: 165, startPoint y: 369, endPoint x: 142, endPoint y: 369, distance: 22.5
click at [142, 369] on div "Email of the landlord [EMAIL_ADDRESS][DOMAIN_NAME] Email of the landlord" at bounding box center [383, 368] width 497 height 50
type input "[EMAIL_ADDRESS][DOMAIN_NAME]"
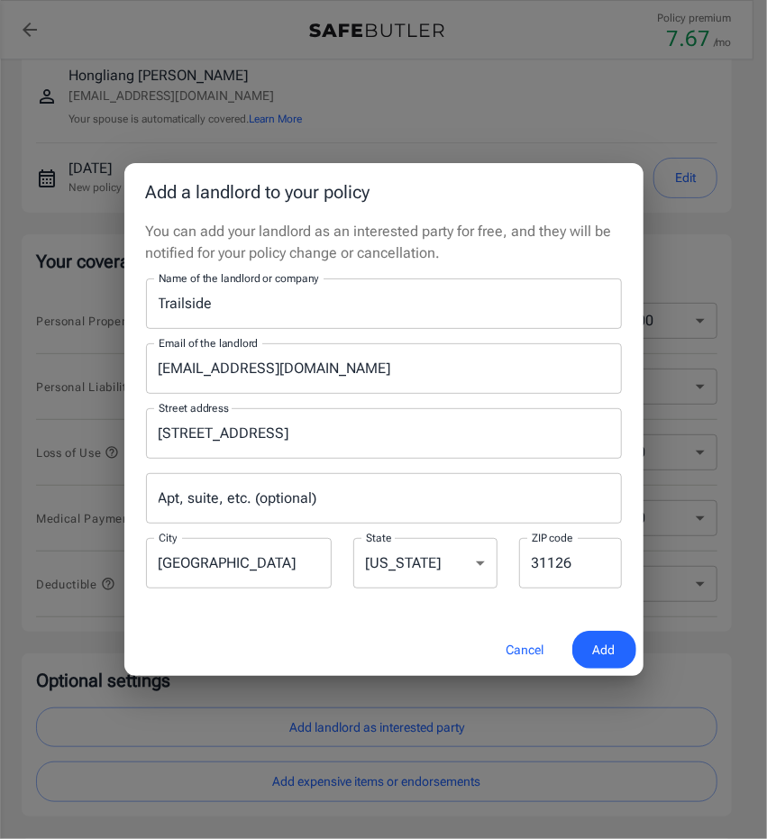
click at [282, 358] on input "[EMAIL_ADDRESS][DOMAIN_NAME]" at bounding box center [384, 368] width 476 height 50
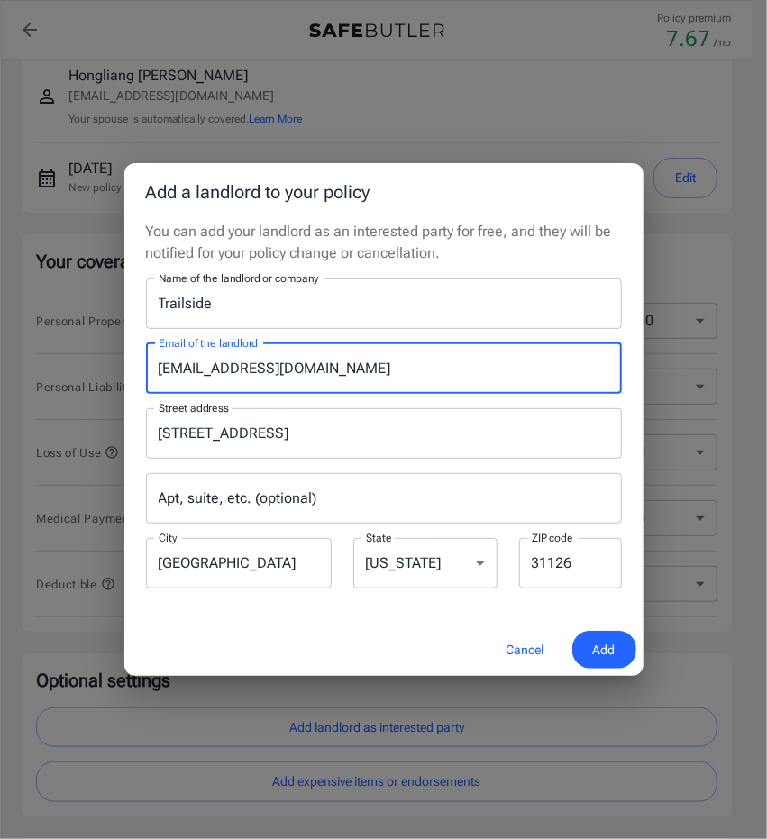
click at [282, 358] on input "[EMAIL_ADDRESS][DOMAIN_NAME]" at bounding box center [384, 368] width 476 height 50
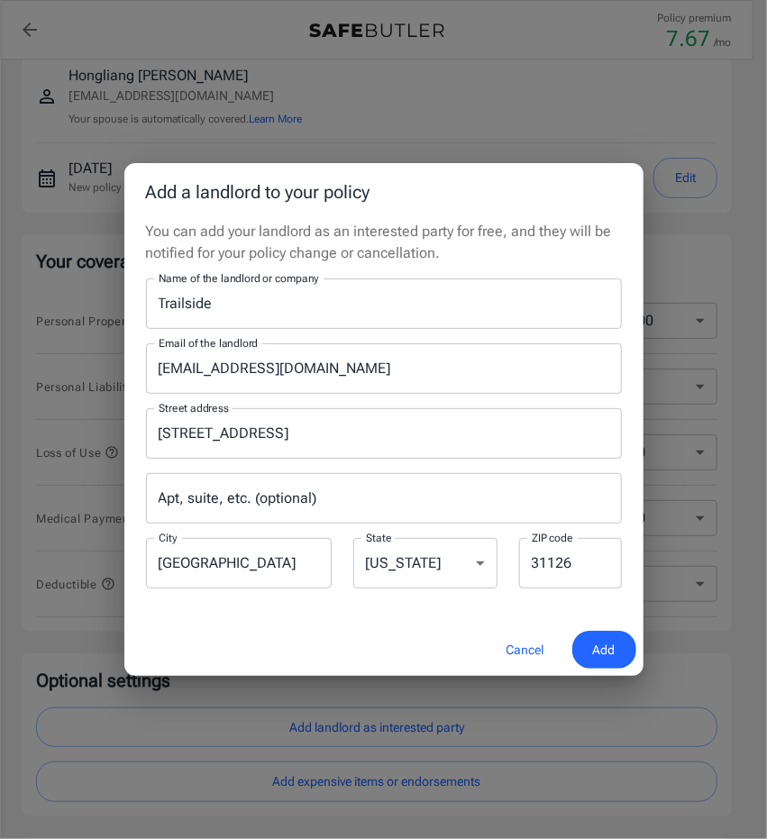
click at [292, 612] on div "You can add your landlord as an interested party for free, and they will be not…" at bounding box center [383, 422] width 519 height 403
click at [609, 644] on span "Add" at bounding box center [604, 650] width 23 height 23
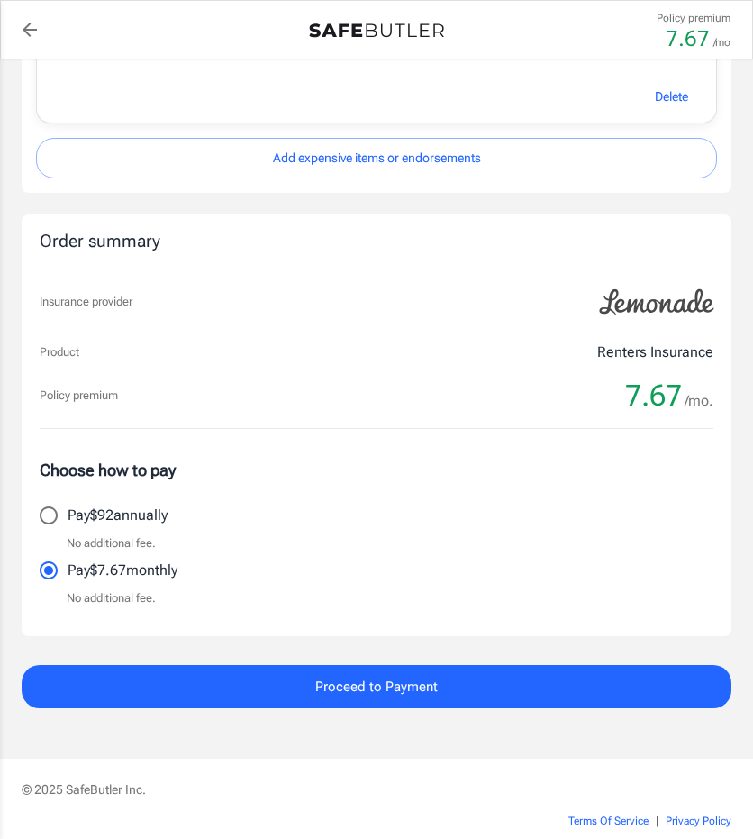
scroll to position [991, 0]
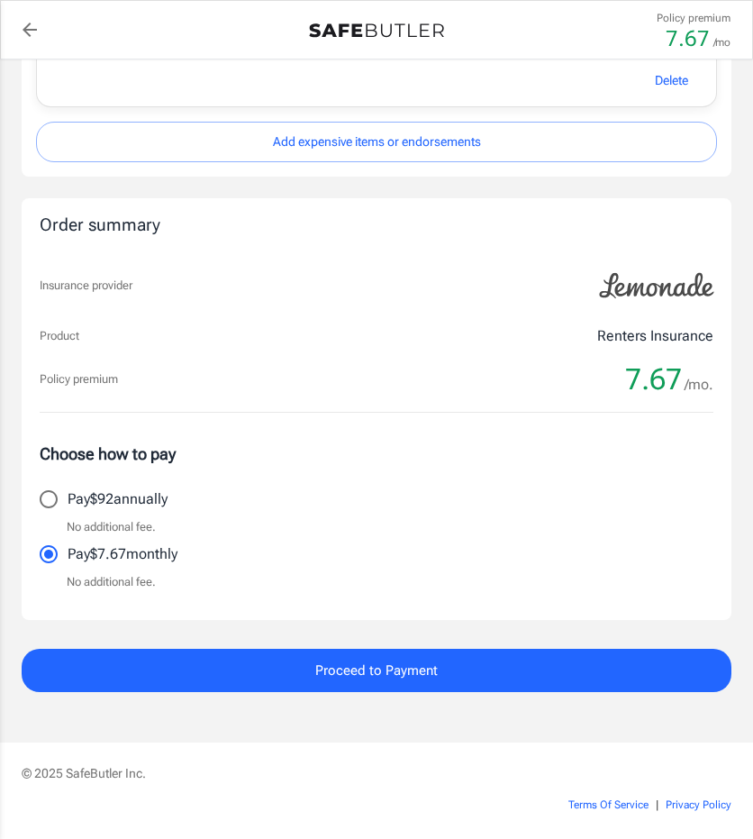
click at [389, 664] on span "Proceed to Payment" at bounding box center [376, 669] width 123 height 23
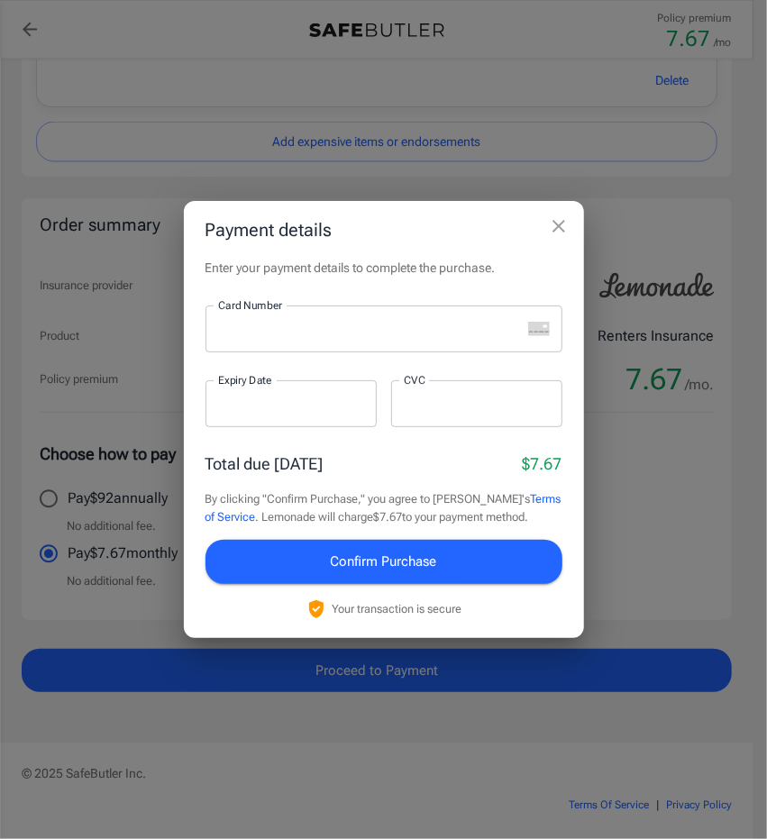
click at [313, 345] on div at bounding box center [362, 328] width 315 height 47
click at [360, 572] on span "Confirm Purchase" at bounding box center [384, 560] width 106 height 23
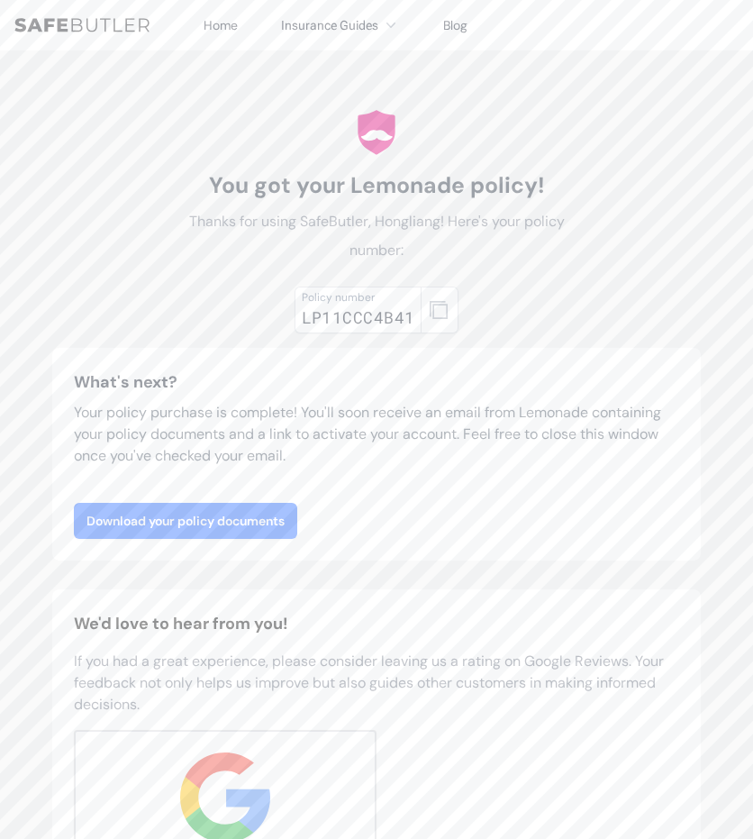
click at [265, 514] on link "Download your policy documents" at bounding box center [185, 521] width 223 height 36
